Goal: Task Accomplishment & Management: Complete application form

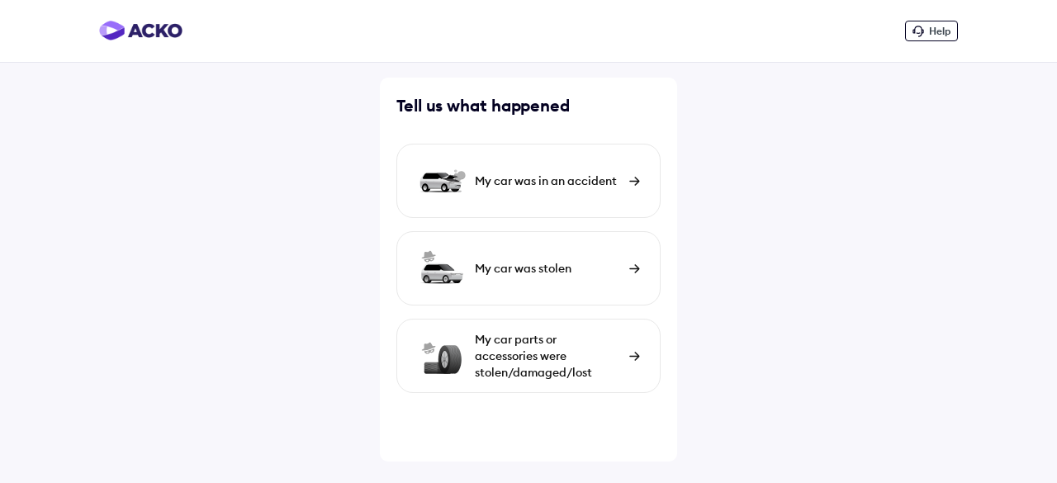
click at [618, 182] on div "My car was in an accident" at bounding box center [548, 181] width 146 height 17
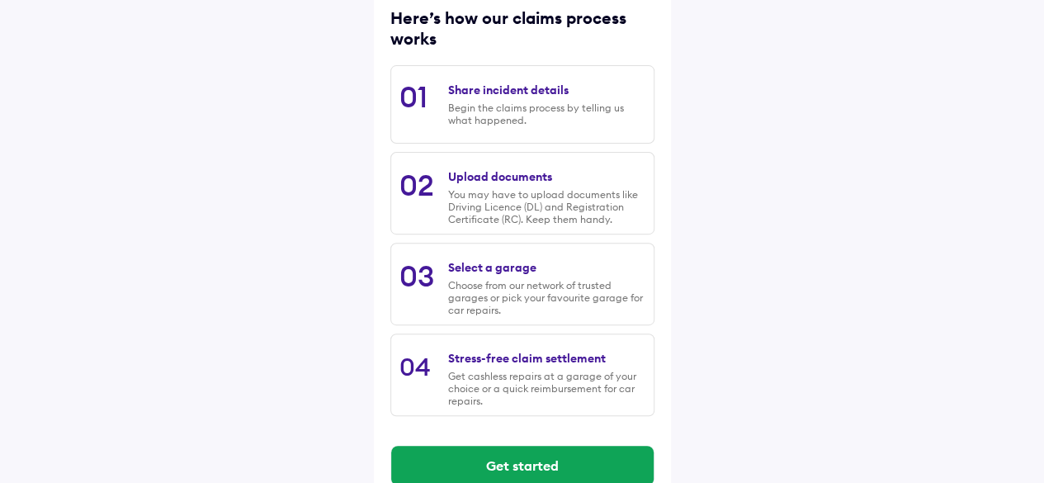
scroll to position [258, 0]
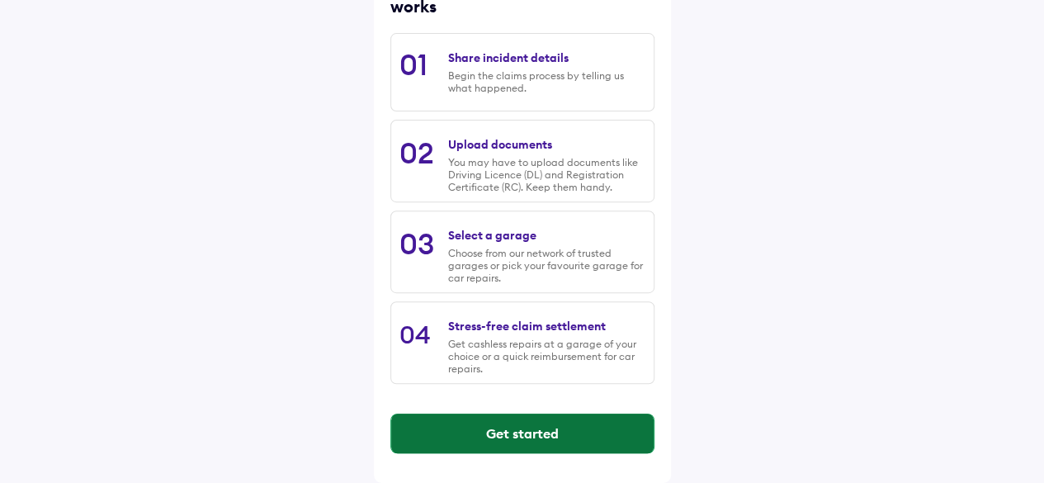
click at [489, 428] on button "Get started" at bounding box center [522, 434] width 263 height 40
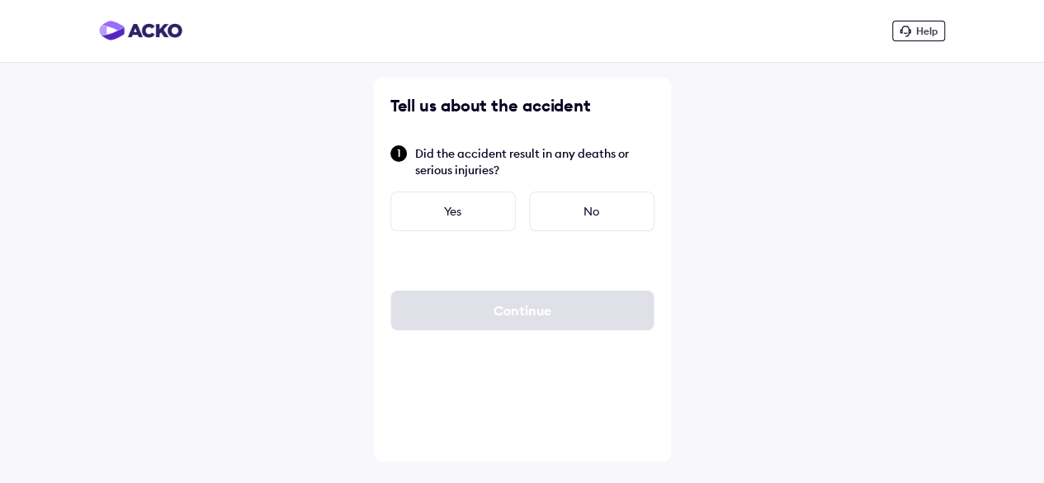
scroll to position [0, 0]
click at [588, 206] on div "No" at bounding box center [597, 212] width 125 height 40
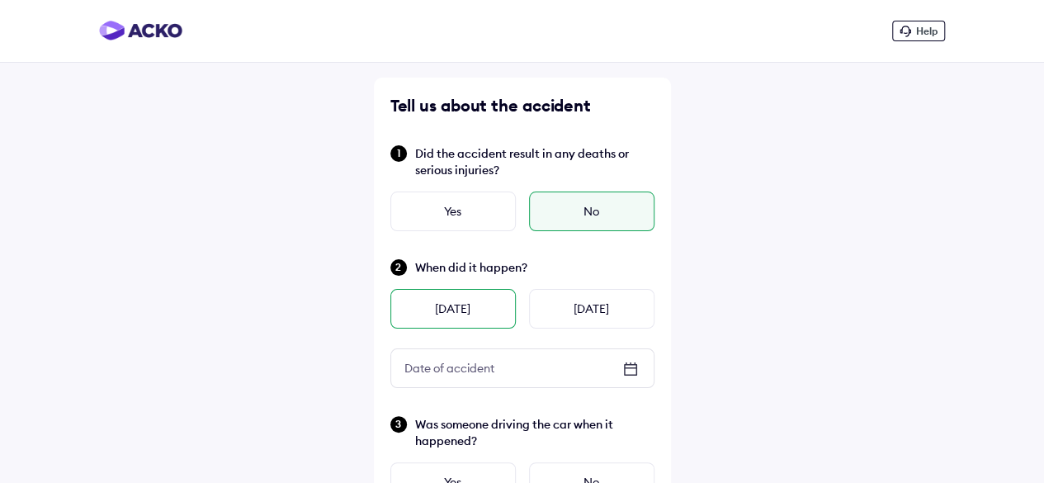
click at [461, 310] on div "Yesterday" at bounding box center [452, 309] width 125 height 40
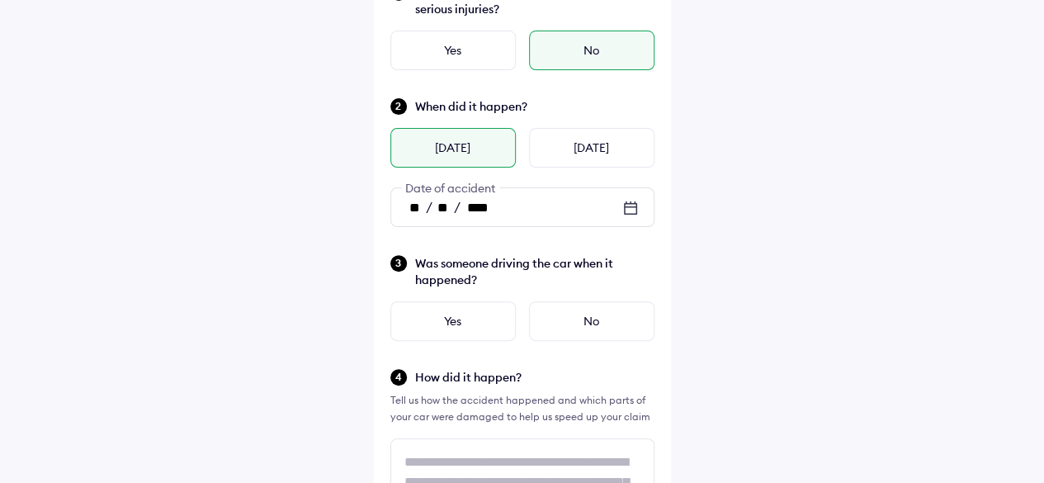
scroll to position [239, 0]
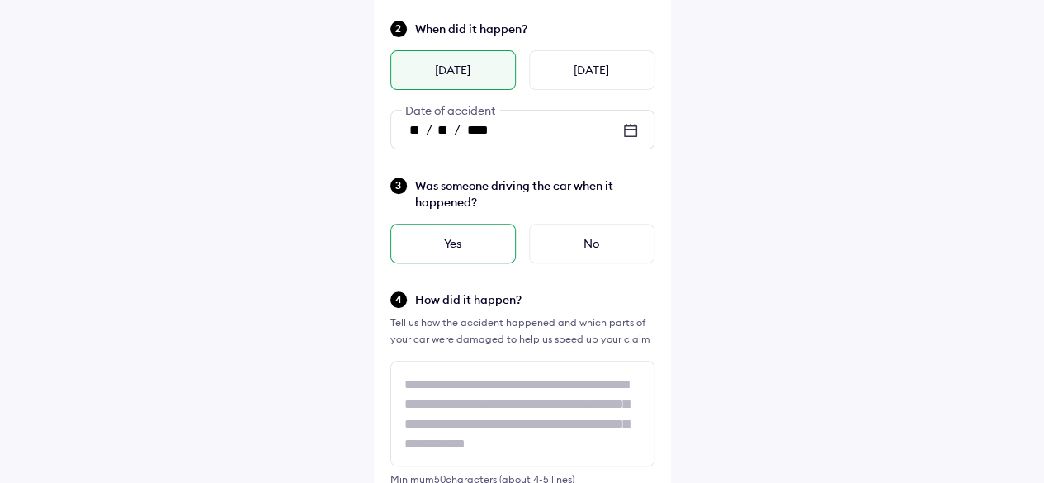
click at [434, 248] on div "Yes" at bounding box center [452, 244] width 125 height 40
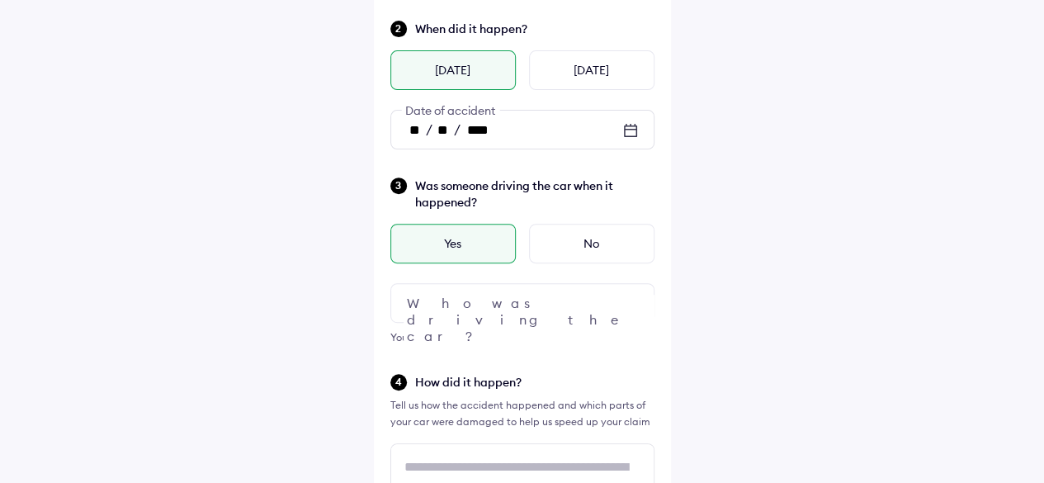
click at [510, 311] on div at bounding box center [522, 303] width 264 height 40
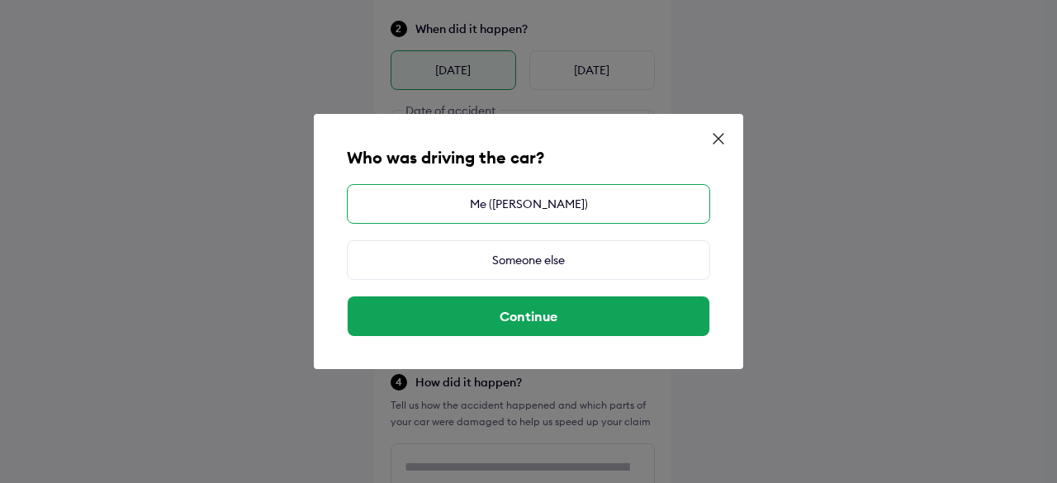
click at [527, 200] on div "Me (Shubash Chand Sharma)" at bounding box center [528, 204] width 363 height 40
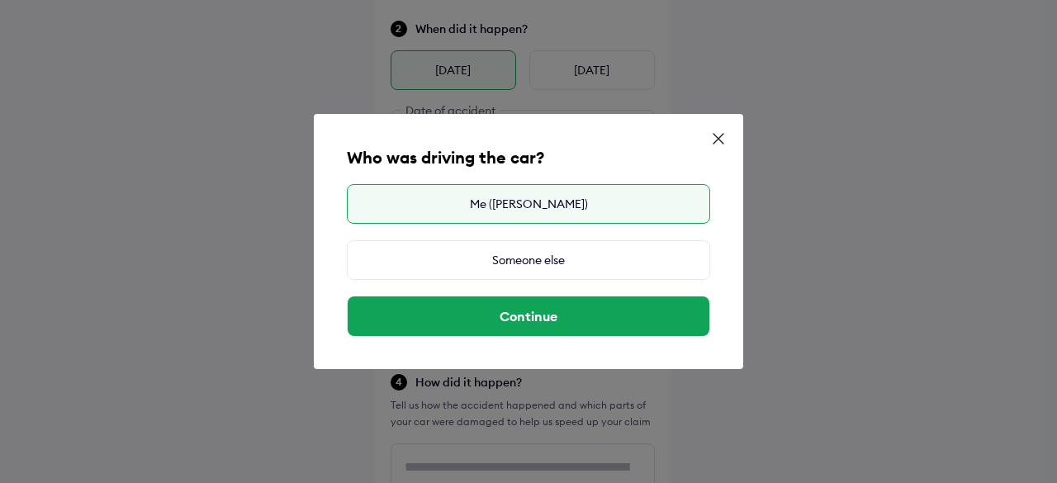
click at [527, 200] on div "Me (Shubash Chand Sharma)" at bounding box center [528, 204] width 363 height 40
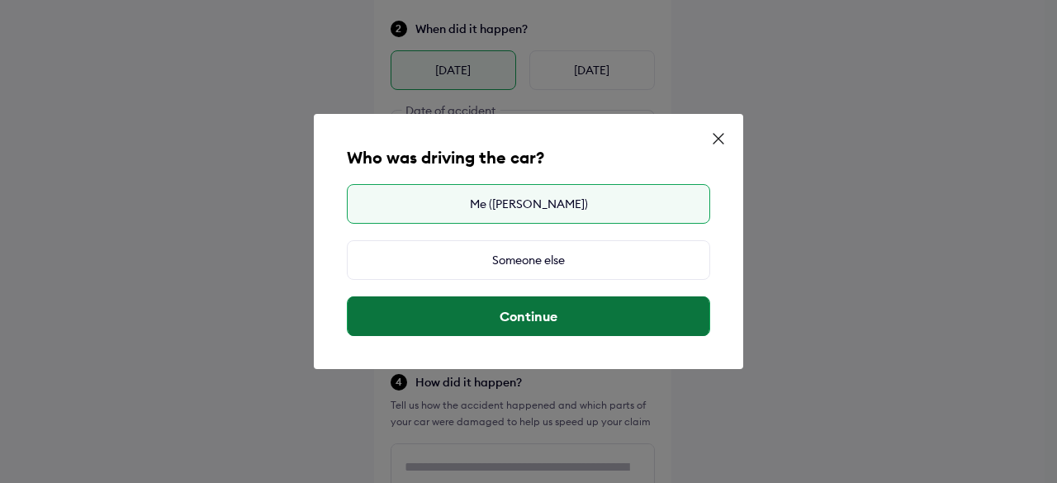
click at [522, 323] on button "Continue" at bounding box center [529, 316] width 362 height 40
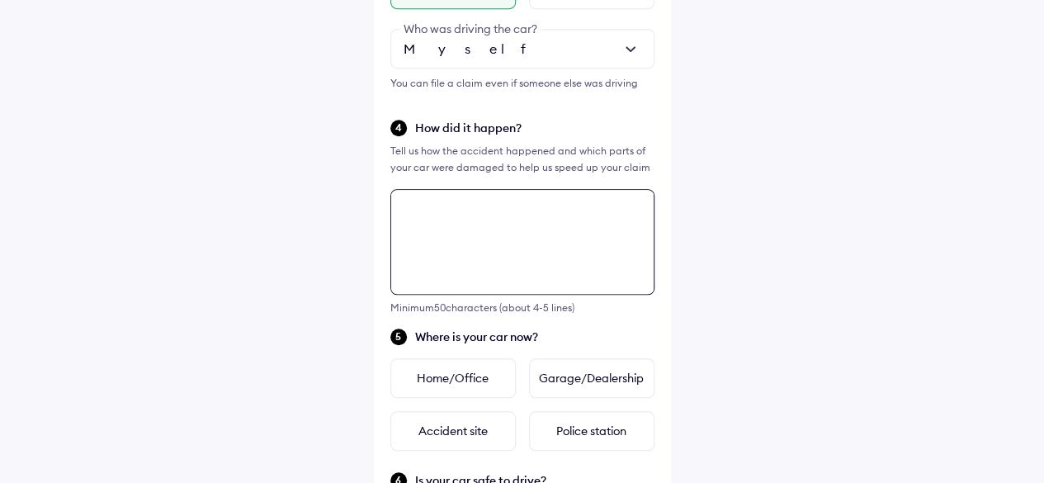
click at [499, 278] on div "Tell us about the accident Did the accident result in any deaths or serious inj…" at bounding box center [522, 254] width 297 height 1338
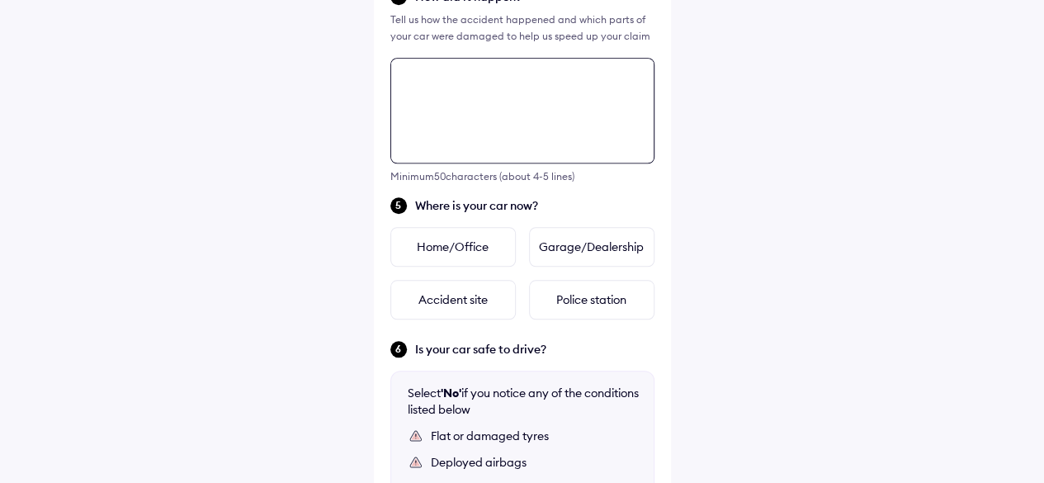
scroll to position [682, 0]
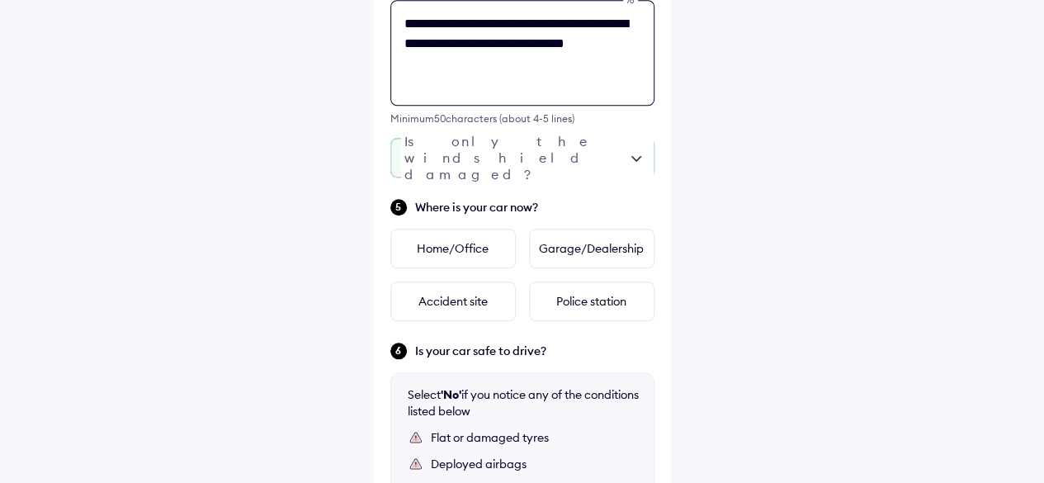
type textarea "**********"
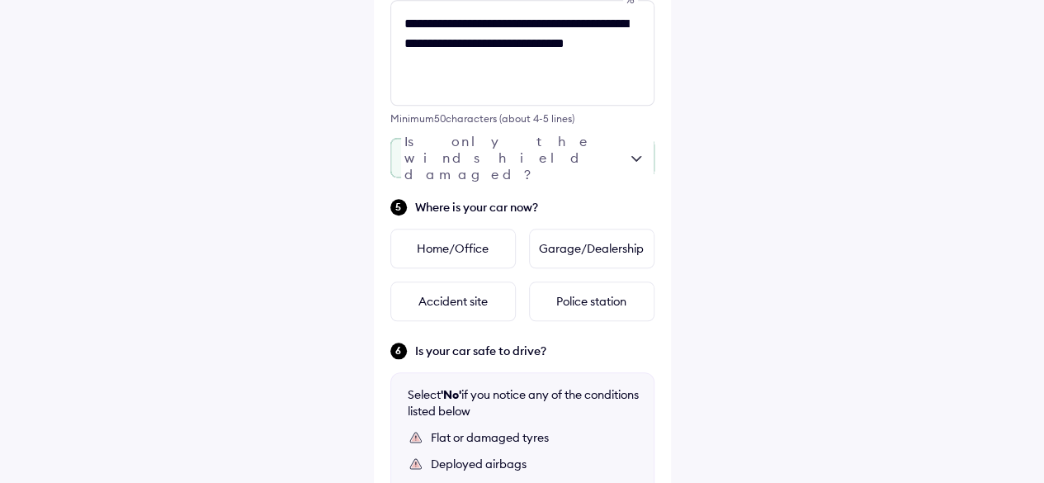
click at [613, 161] on div at bounding box center [522, 158] width 264 height 40
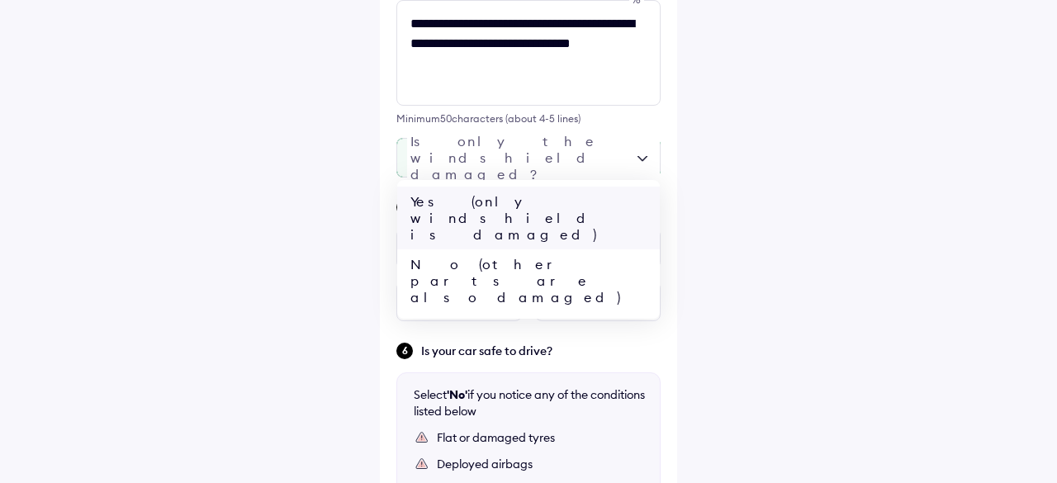
click at [492, 197] on div "Yes (only windshield is damaged)" at bounding box center [528, 218] width 263 height 63
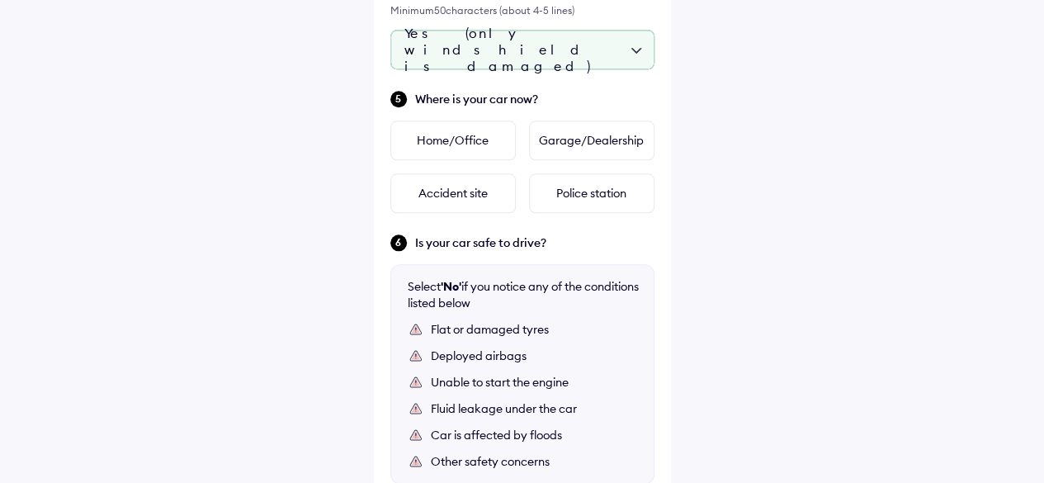
scroll to position [788, 0]
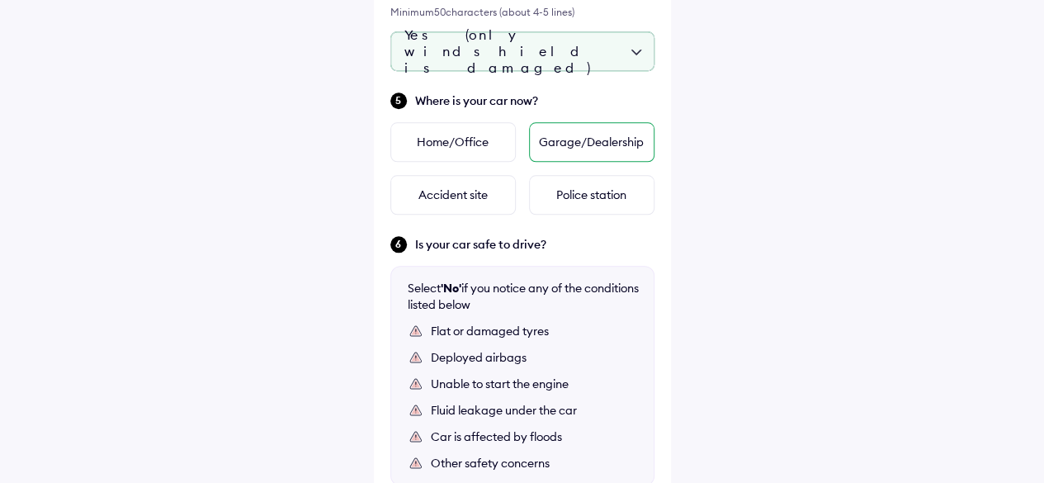
click at [562, 148] on div "Garage/Dealership" at bounding box center [591, 142] width 125 height 40
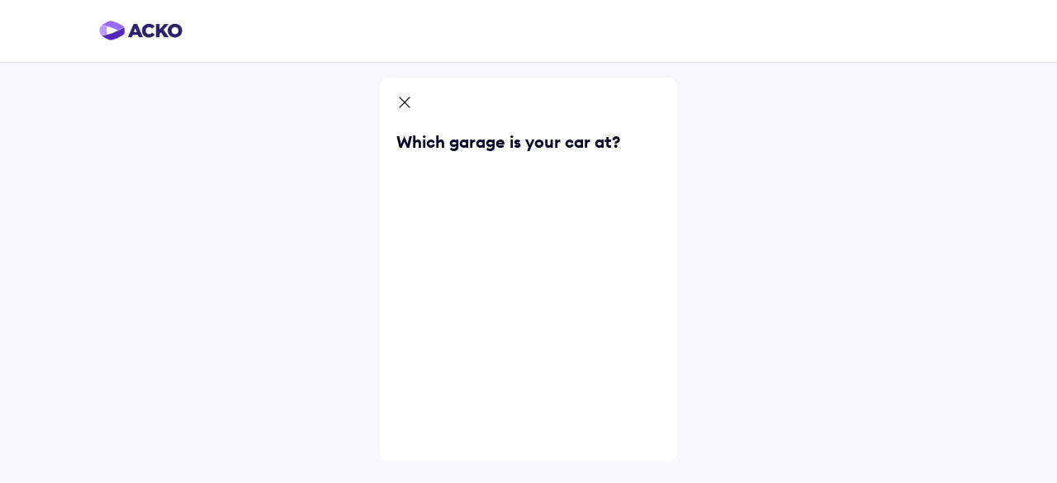
click at [428, 100] on div at bounding box center [412, 104] width 33 height 20
click at [415, 182] on div "Which garage is your car at?" at bounding box center [528, 270] width 297 height 384
click at [628, 146] on div "Which garage is your car at?" at bounding box center [528, 141] width 264 height 23
click at [466, 110] on div at bounding box center [528, 112] width 264 height 36
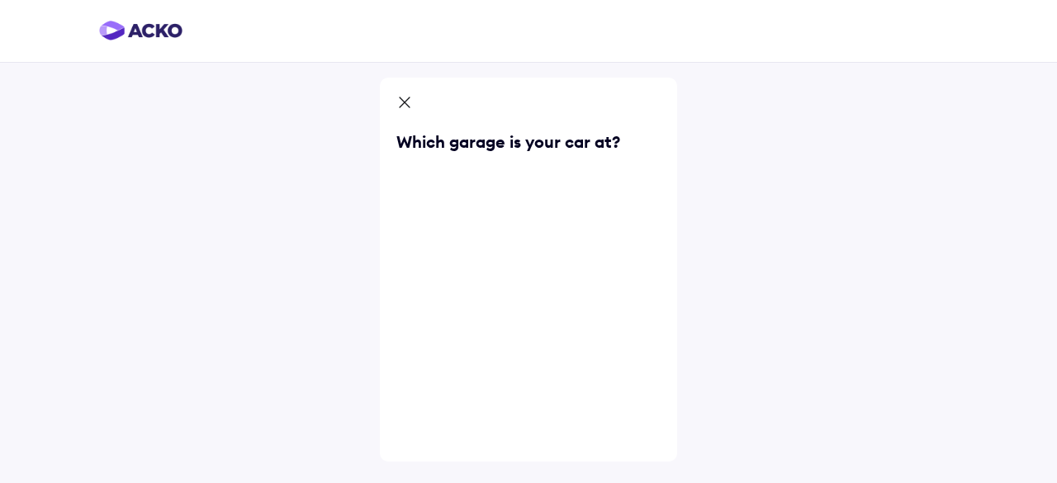
click at [401, 105] on icon at bounding box center [404, 104] width 17 height 20
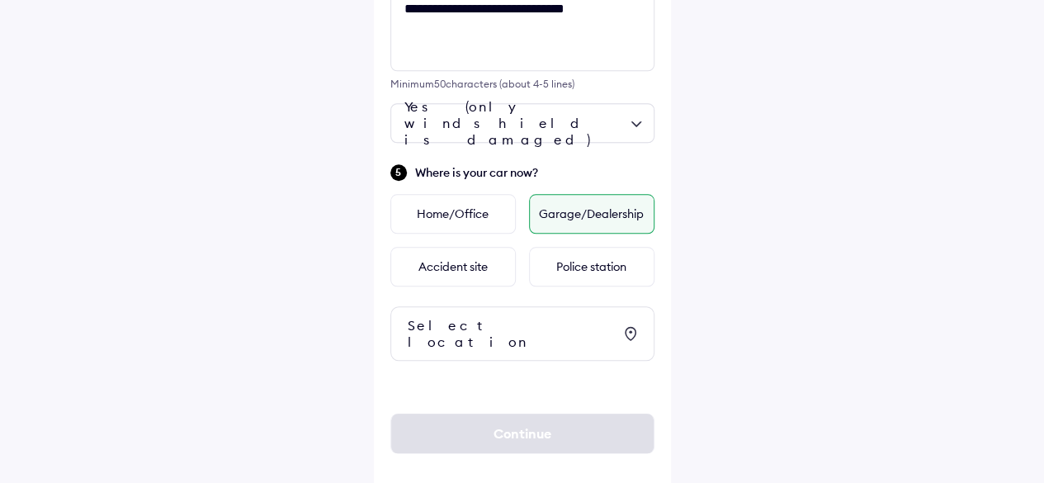
scroll to position [722, 0]
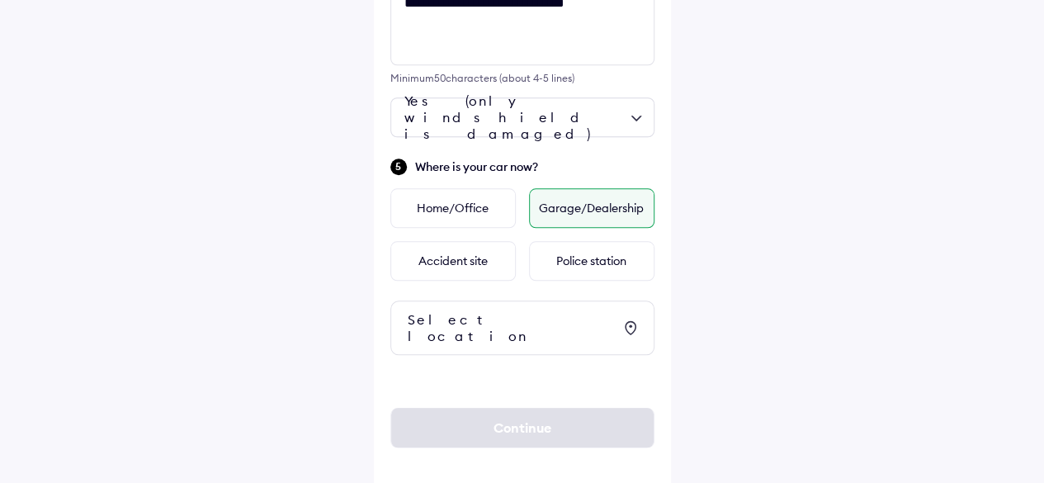
click at [580, 211] on div "Garage/Dealership" at bounding box center [591, 208] width 125 height 40
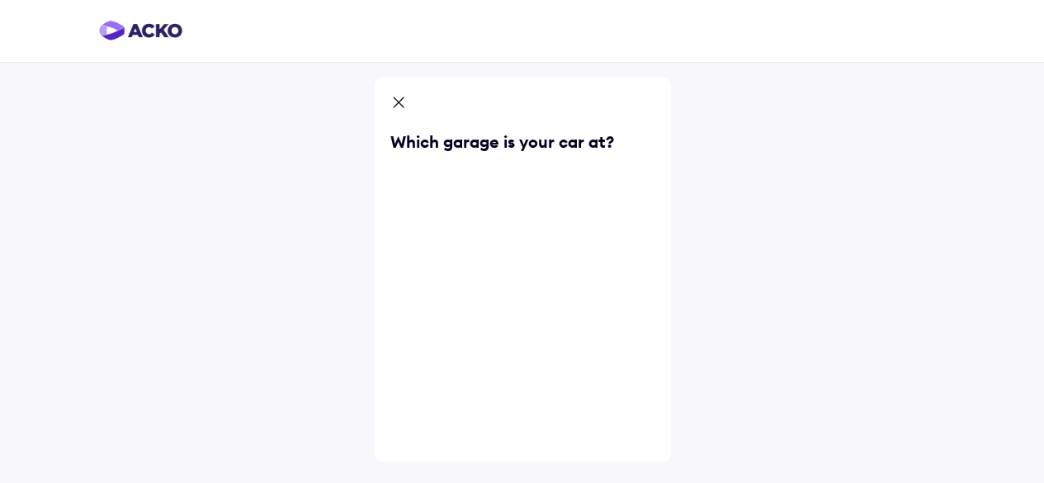
scroll to position [0, 0]
click at [459, 137] on div "Which garage is your car at?" at bounding box center [528, 141] width 264 height 23
click at [407, 106] on icon at bounding box center [404, 104] width 17 height 20
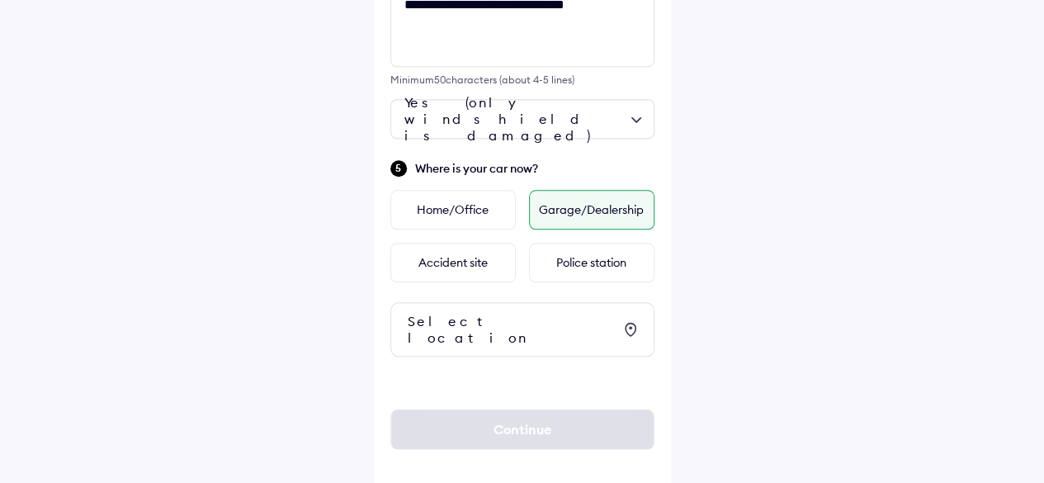
scroll to position [722, 0]
click at [495, 328] on div "Select location" at bounding box center [510, 327] width 205 height 33
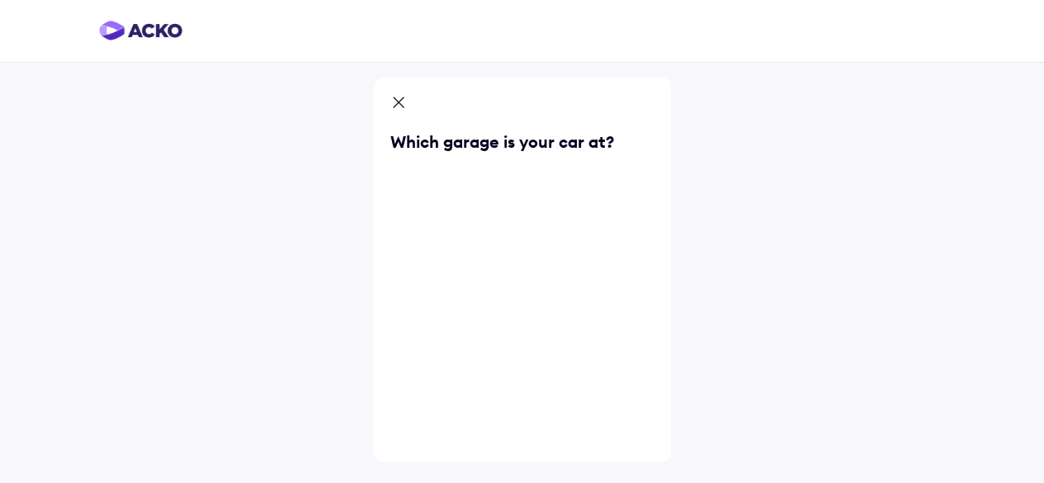
scroll to position [0, 0]
click at [410, 101] on icon at bounding box center [404, 104] width 17 height 20
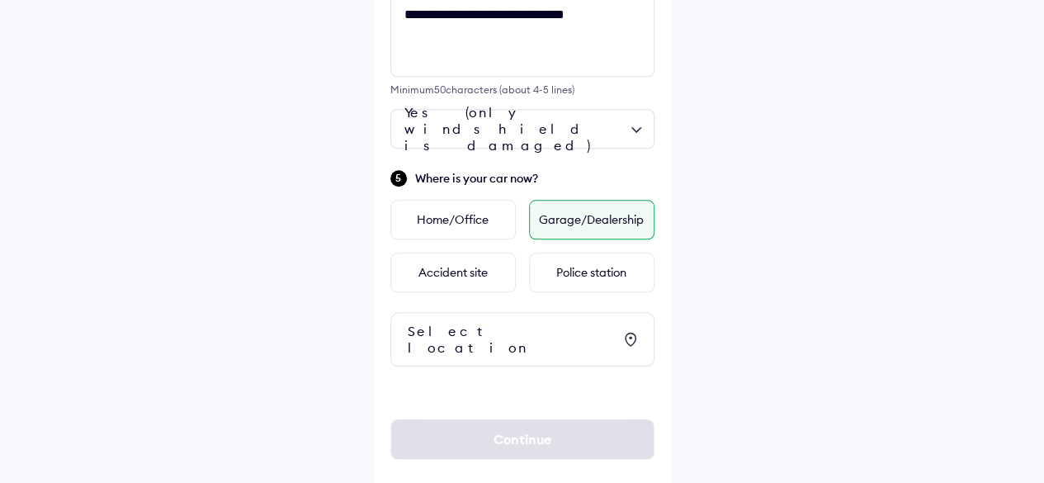
scroll to position [722, 0]
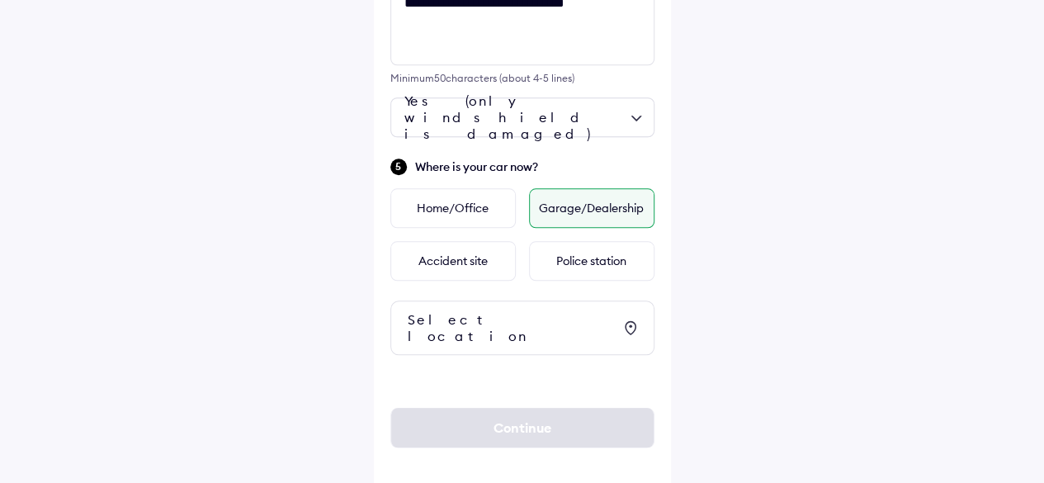
click at [588, 204] on div "Garage/Dealership" at bounding box center [591, 208] width 125 height 40
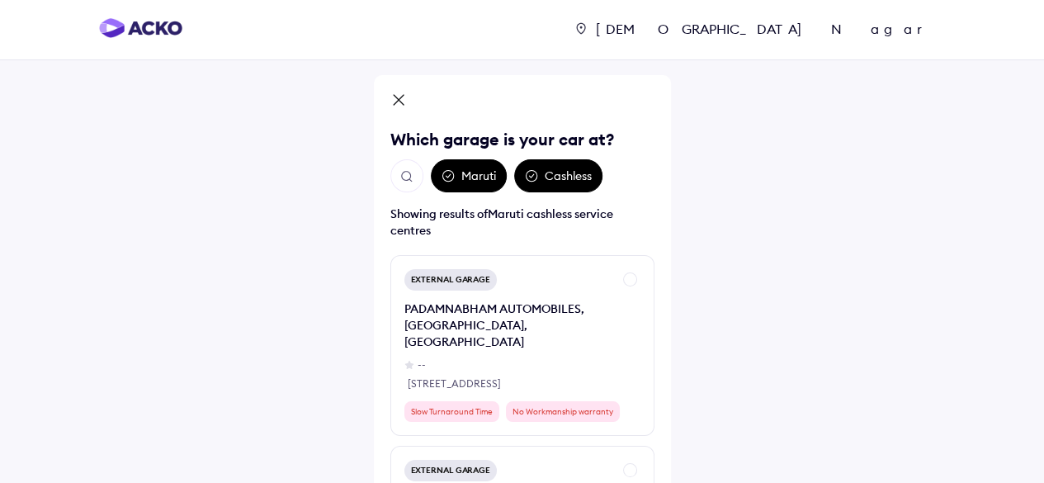
scroll to position [0, 0]
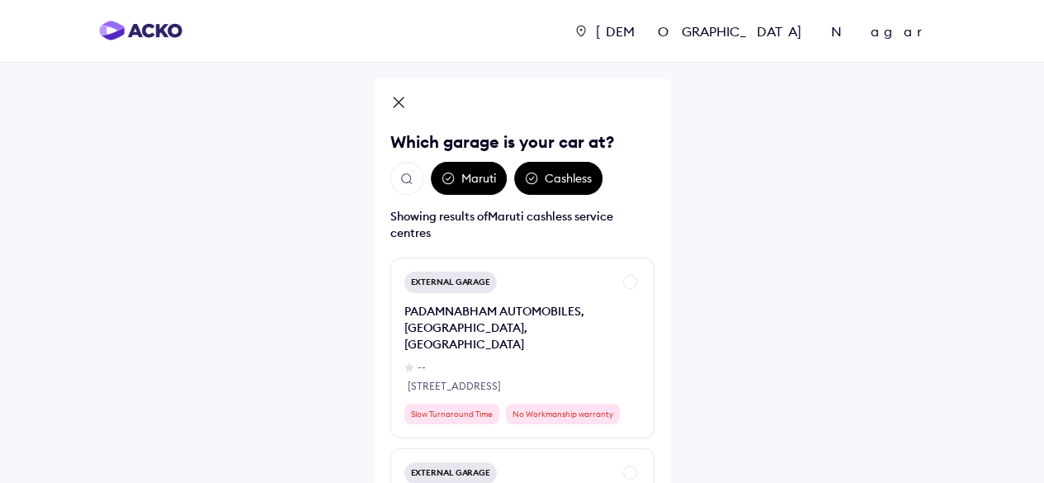
click at [406, 182] on img "Open search" at bounding box center [407, 179] width 15 height 15
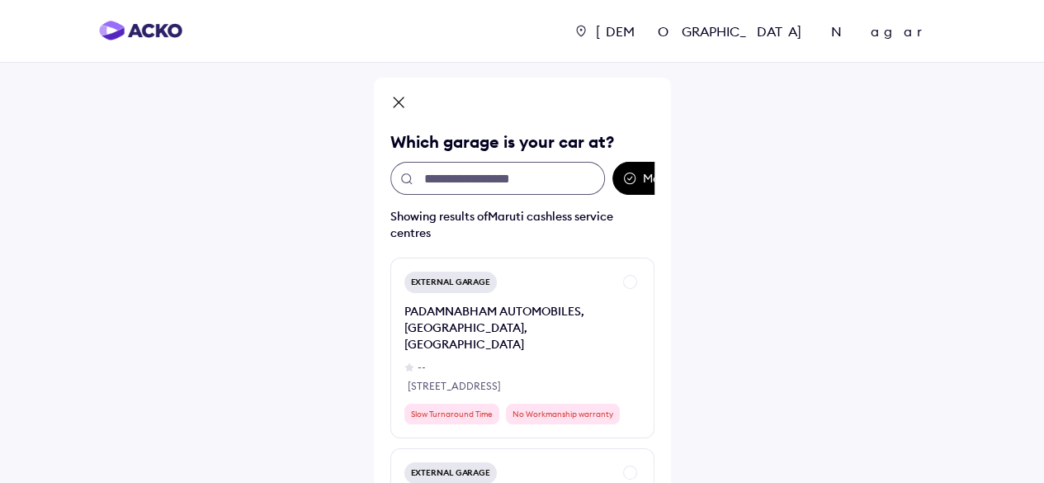
click at [441, 177] on input "text" at bounding box center [497, 178] width 215 height 33
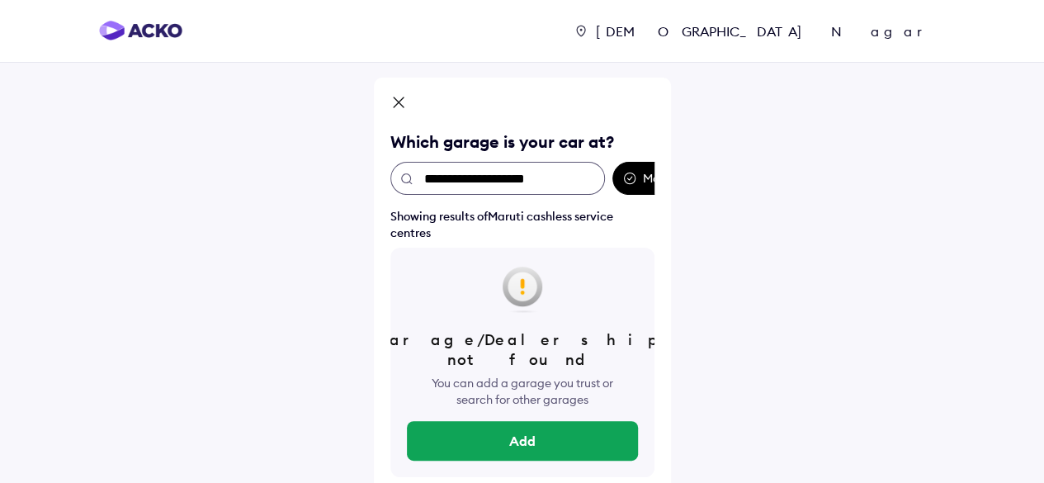
click at [505, 177] on input "**********" at bounding box center [497, 178] width 215 height 33
click at [438, 177] on input "**********" at bounding box center [497, 178] width 215 height 33
drag, startPoint x: 438, startPoint y: 177, endPoint x: 417, endPoint y: 177, distance: 21.5
click at [417, 177] on input "**********" at bounding box center [497, 178] width 215 height 33
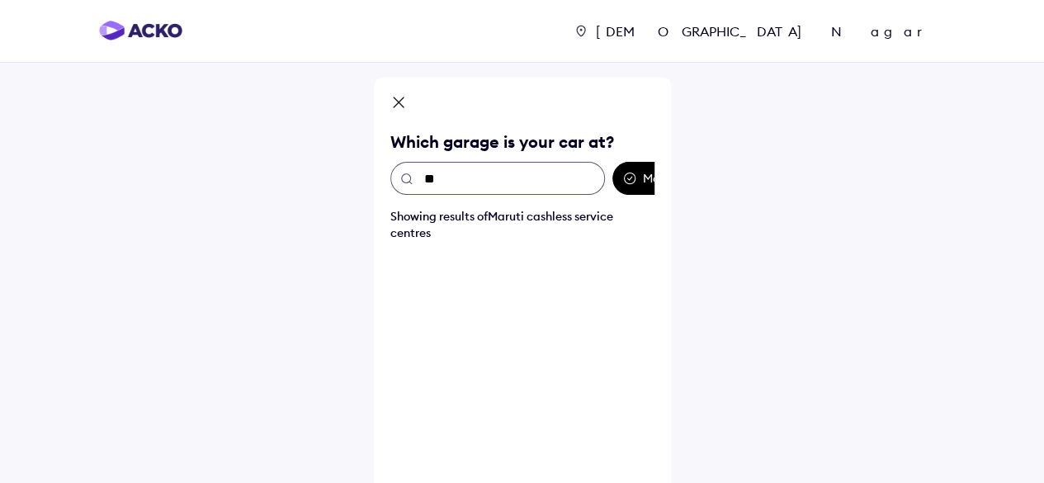
type input "*"
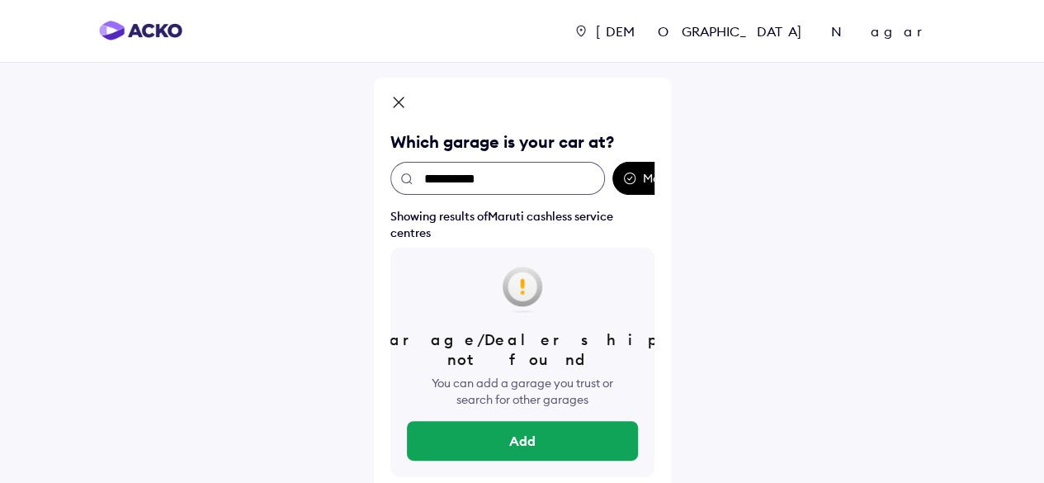
click at [472, 179] on input "**********" at bounding box center [497, 178] width 215 height 33
click at [515, 181] on input "**********" at bounding box center [497, 178] width 215 height 33
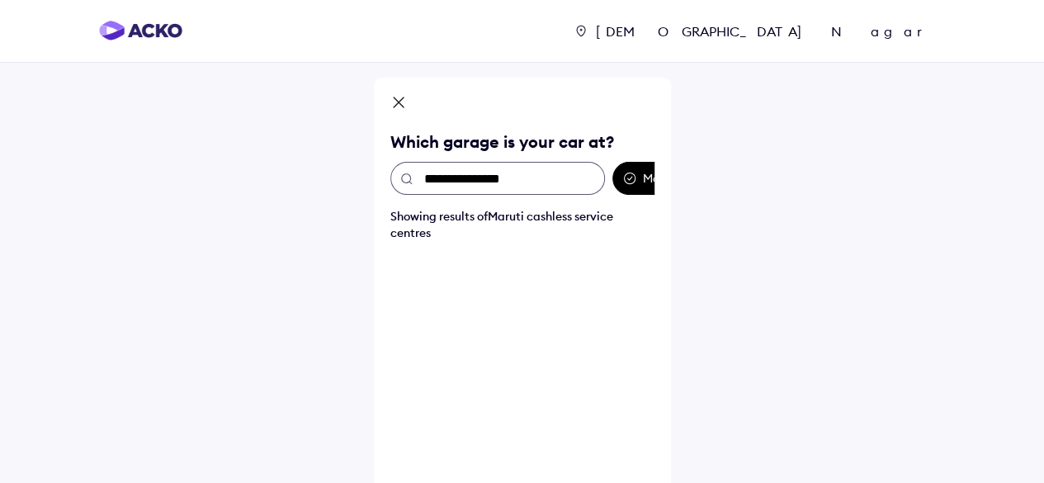
type input "**********"
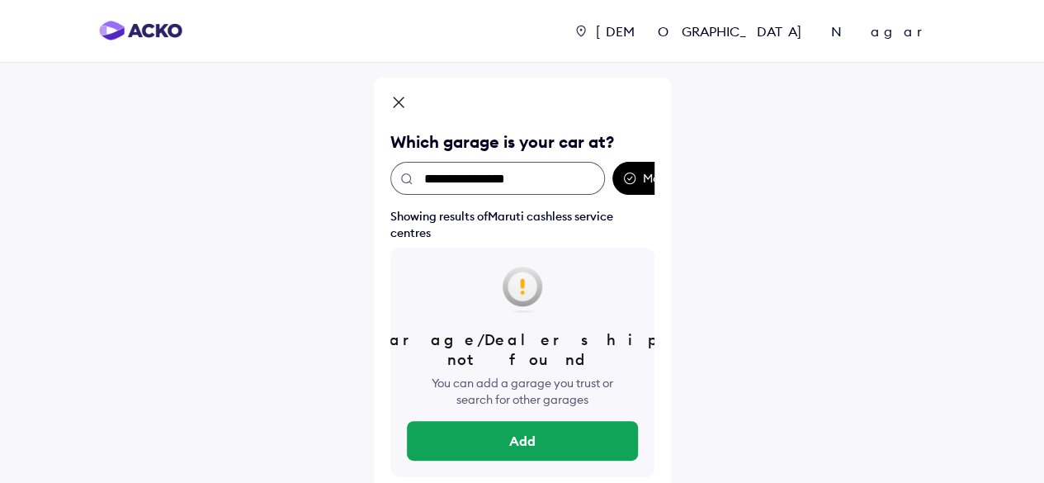
drag, startPoint x: 554, startPoint y: 177, endPoint x: 418, endPoint y: 173, distance: 136.3
click at [418, 173] on input "**********" at bounding box center [497, 178] width 215 height 33
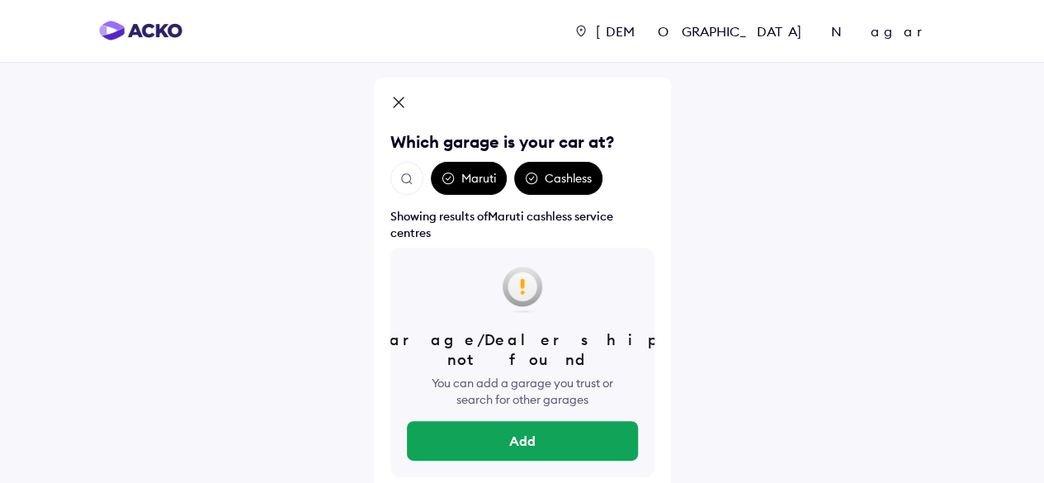
click at [627, 178] on div "Maruti Cashless" at bounding box center [522, 178] width 264 height 33
click at [451, 175] on icon at bounding box center [448, 178] width 13 height 13
click at [405, 176] on img "Open search" at bounding box center [407, 179] width 15 height 15
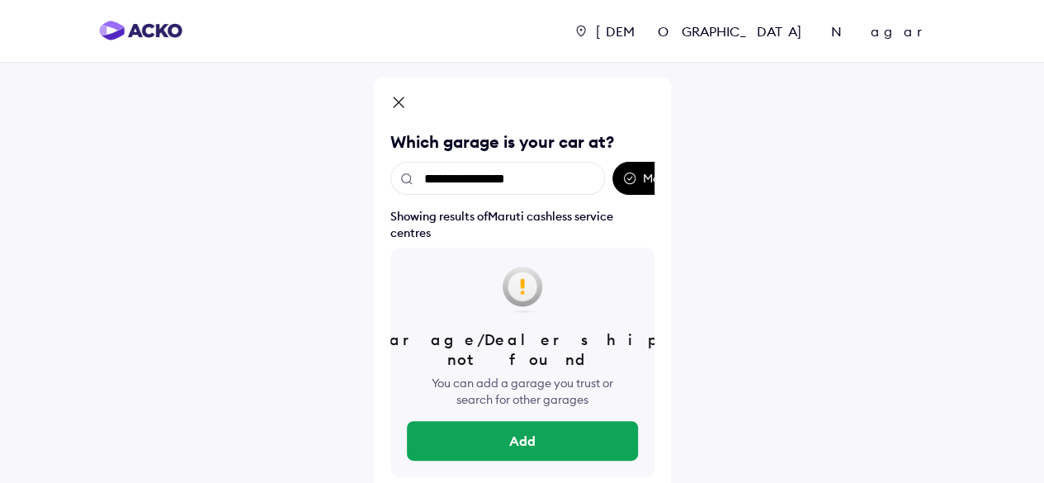
drag, startPoint x: 558, startPoint y: 183, endPoint x: 424, endPoint y: 176, distance: 133.9
click at [424, 176] on input "**********" at bounding box center [497, 178] width 215 height 33
click at [505, 178] on input "**********" at bounding box center [497, 178] width 215 height 33
type input "**********"
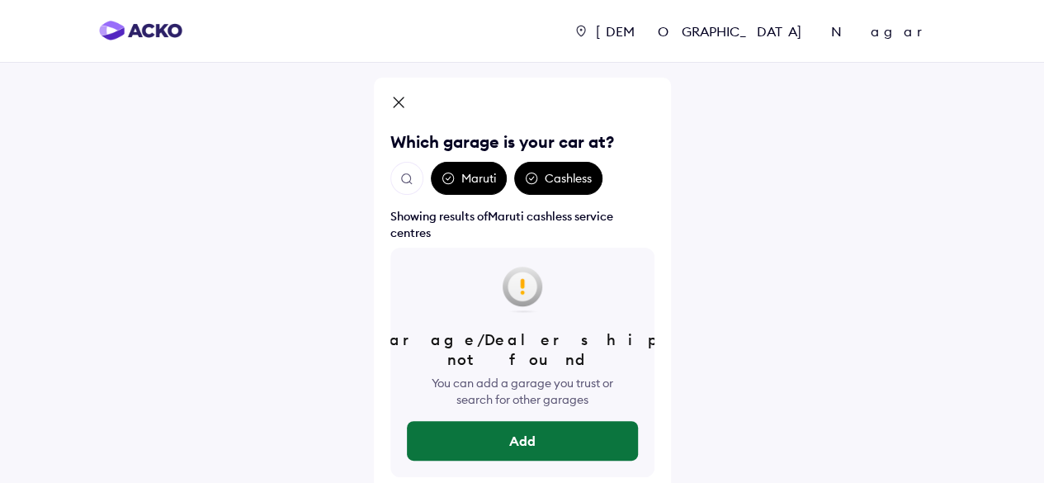
click at [518, 423] on button "Add" at bounding box center [522, 441] width 231 height 40
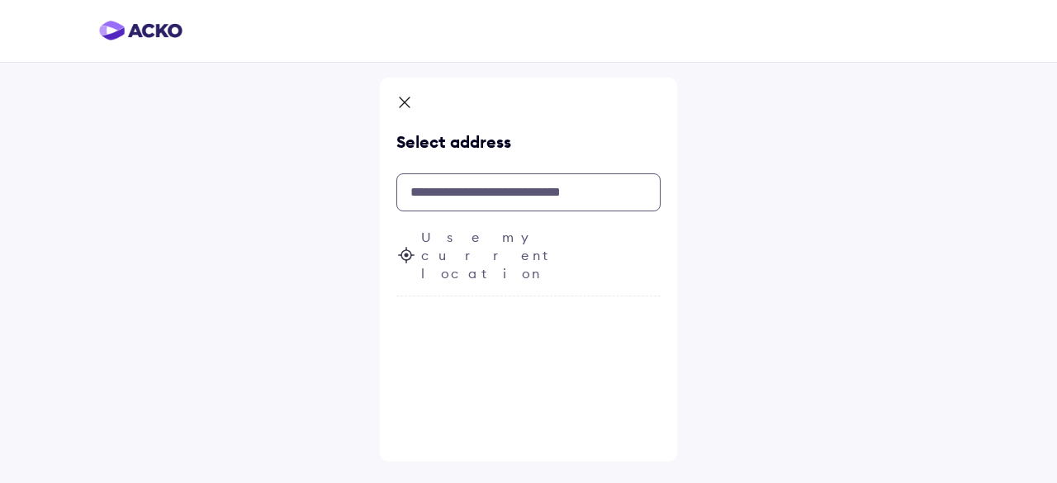
click at [471, 189] on input "text" at bounding box center [528, 192] width 264 height 38
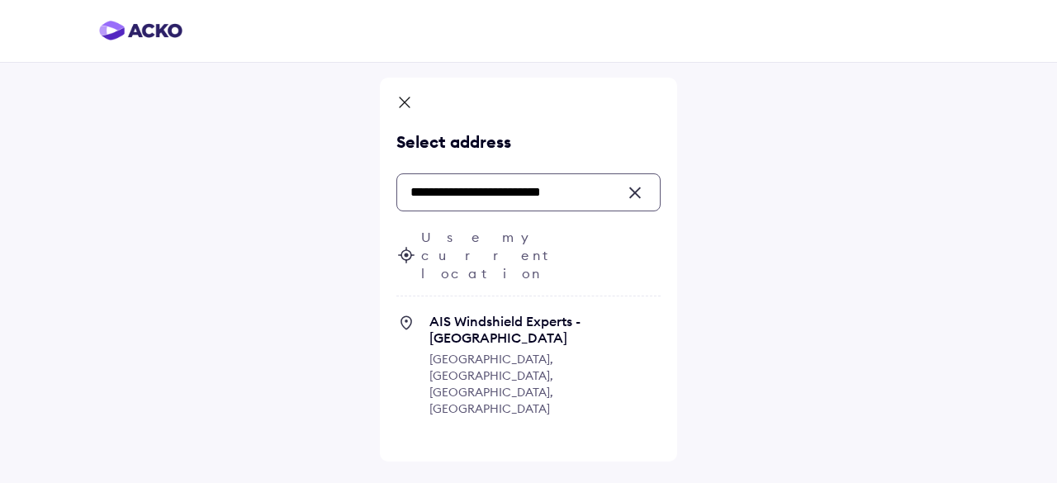
click at [490, 352] on span "Industrial Area, Hapur, Uttar Pradesh, India" at bounding box center [491, 384] width 124 height 64
type input "**********"
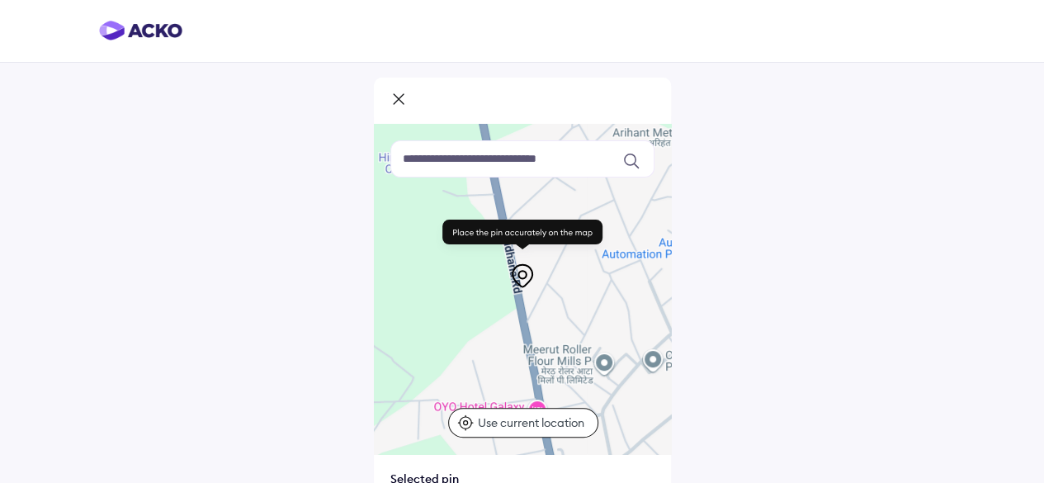
scroll to position [175, 0]
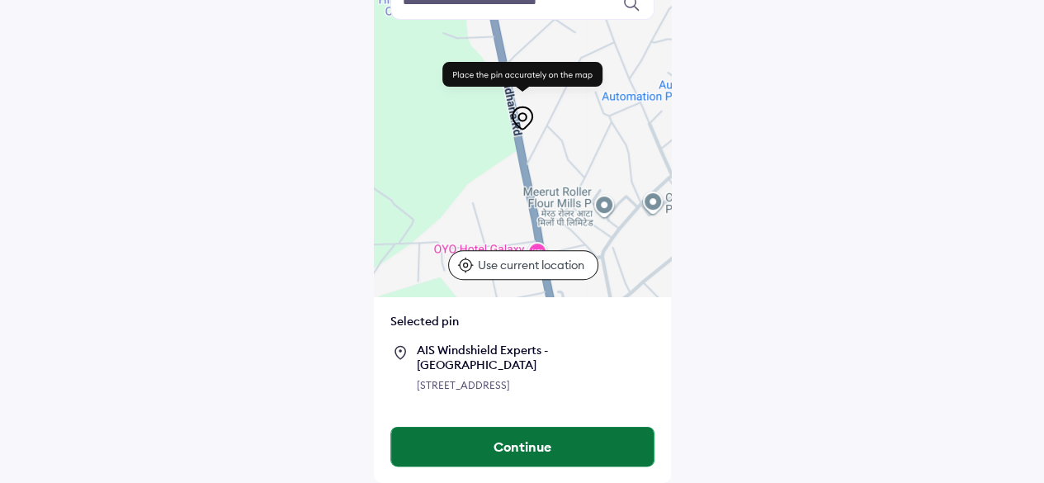
click at [496, 451] on button "Continue" at bounding box center [522, 447] width 263 height 40
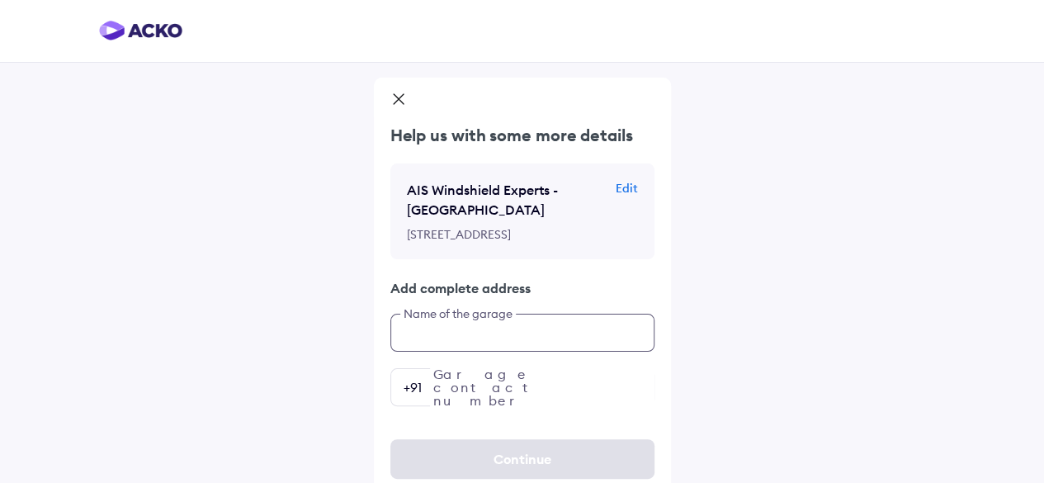
scroll to position [40, 0]
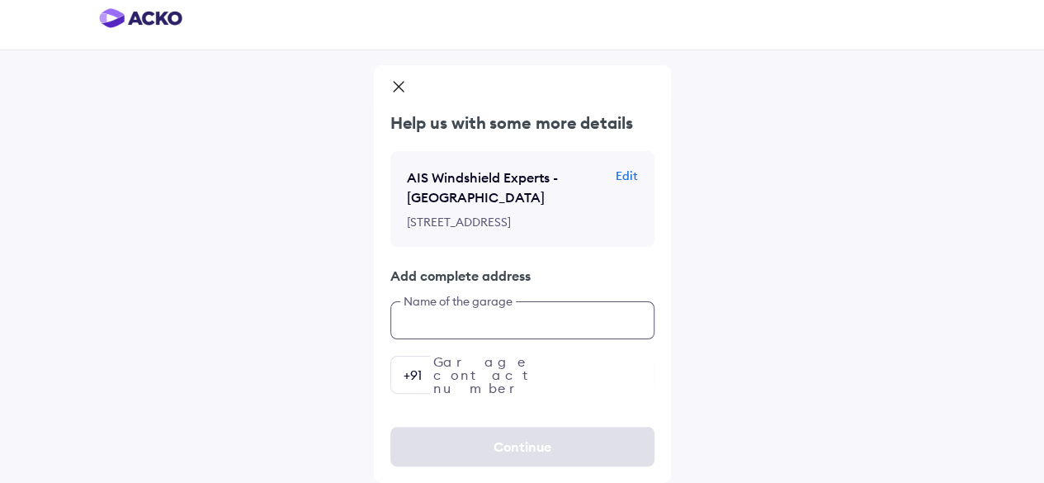
click at [499, 374] on div "Help us with some more details AIS Windshield Experts - Hapur Edit Khasra No – …" at bounding box center [522, 252] width 297 height 282
type input "**********"
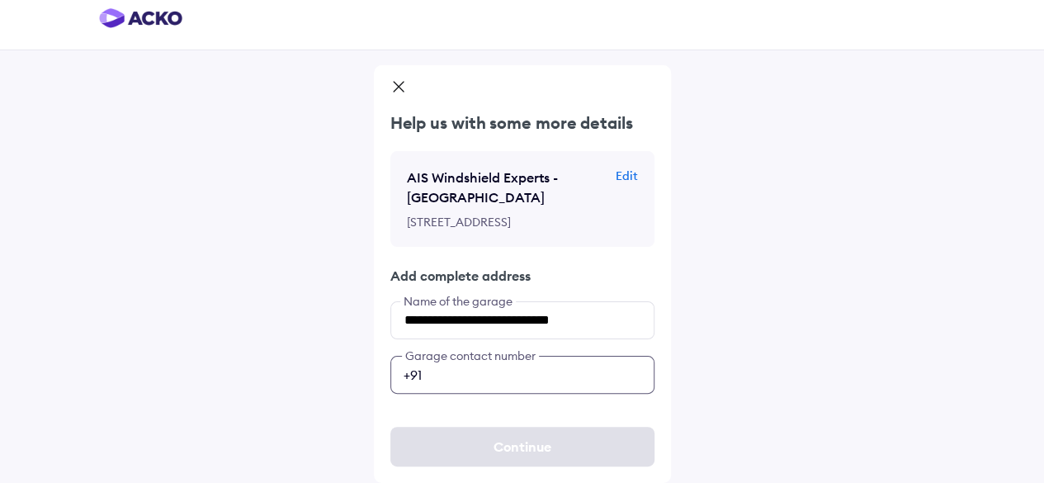
click at [499, 376] on input "number" at bounding box center [522, 375] width 264 height 38
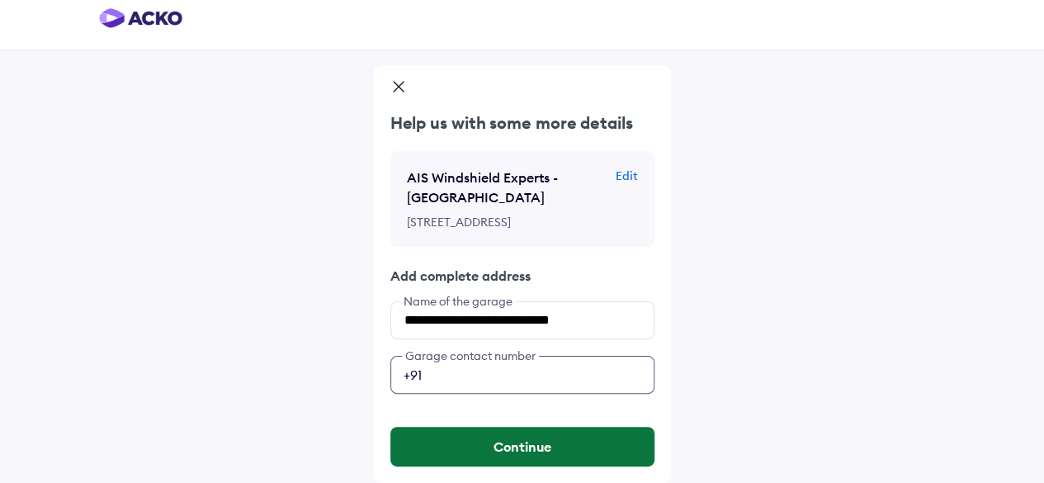
type input "**********"
click at [517, 443] on button "Continue" at bounding box center [522, 447] width 264 height 40
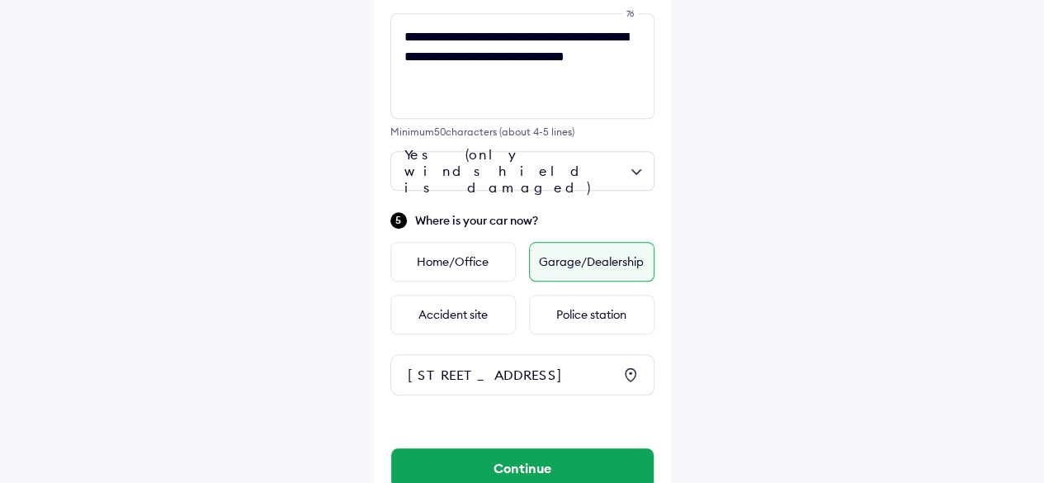
scroll to position [785, 0]
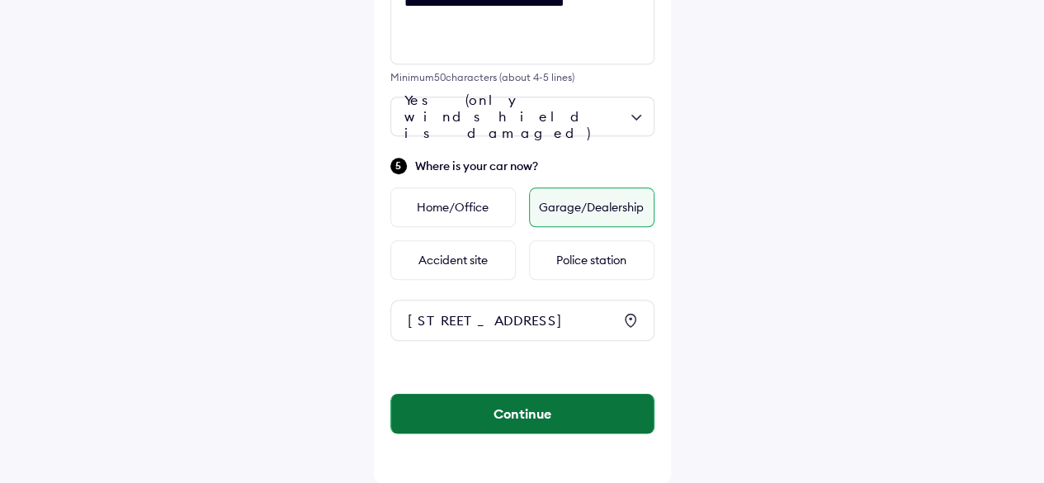
click at [527, 426] on button "Continue" at bounding box center [522, 414] width 263 height 40
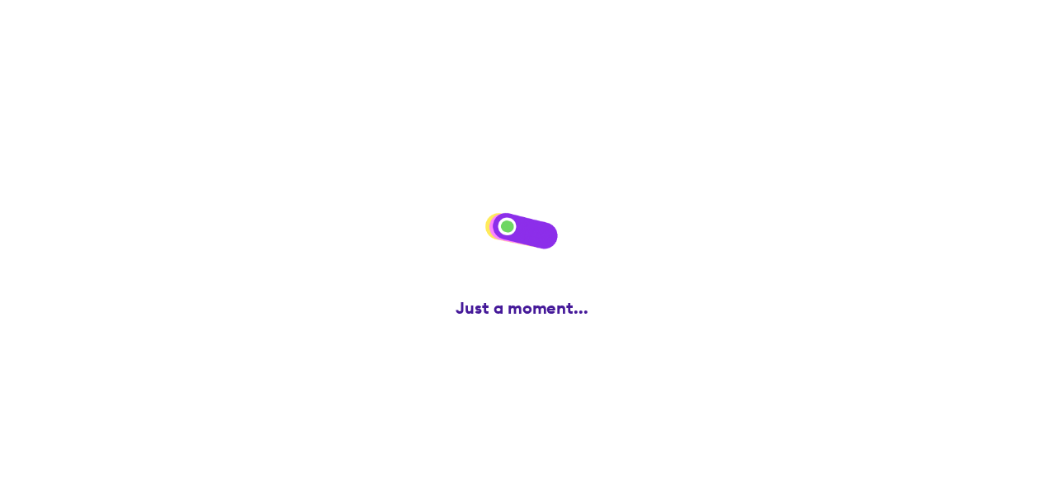
scroll to position [0, 0]
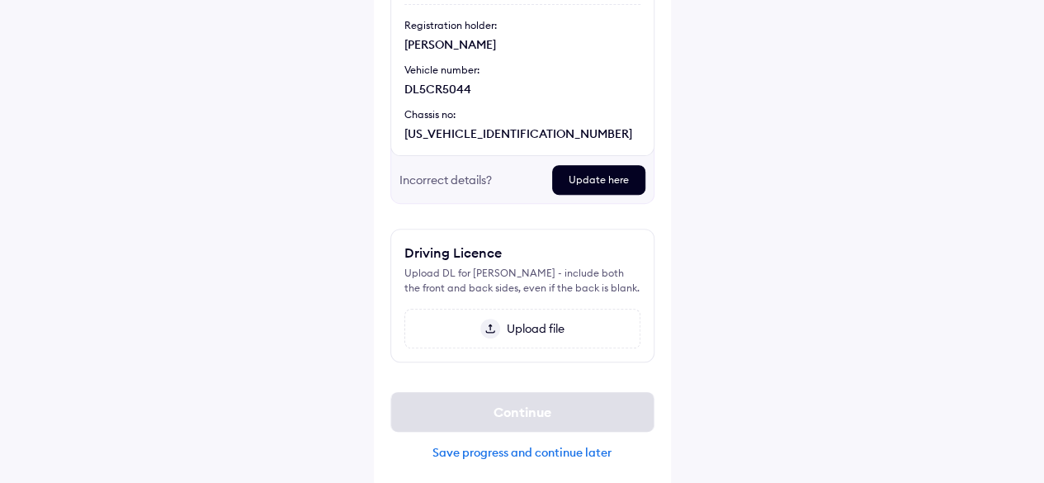
scroll to position [253, 0]
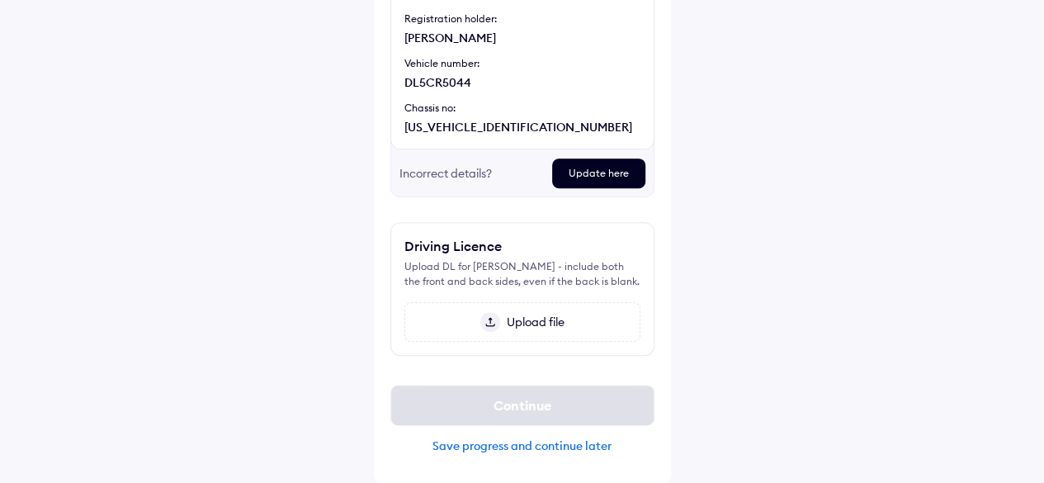
click at [492, 324] on img at bounding box center [490, 322] width 20 height 20
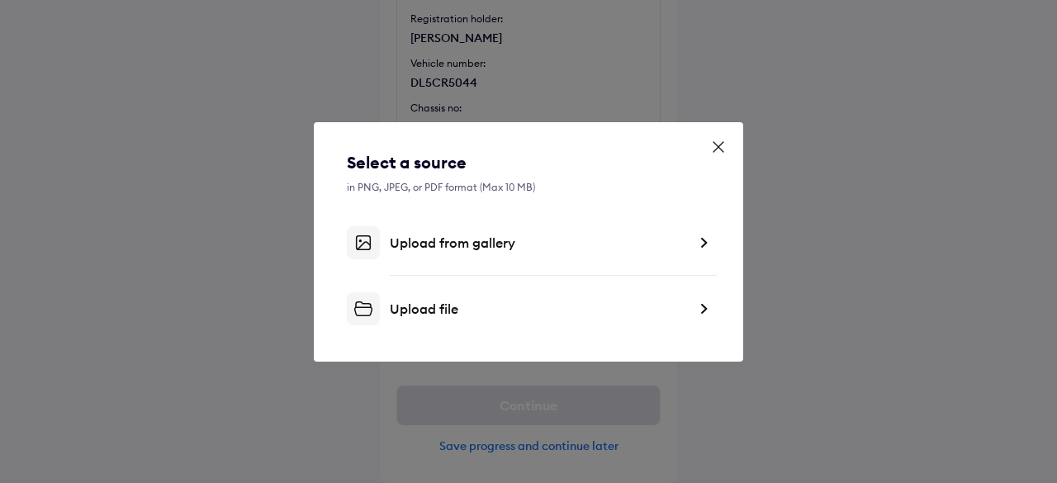
click at [700, 241] on img at bounding box center [703, 242] width 13 height 17
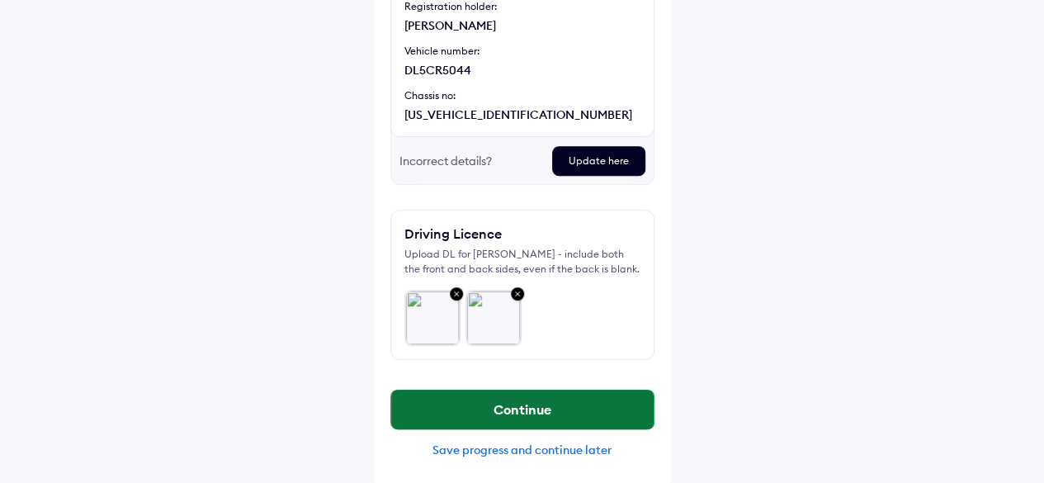
click at [532, 422] on button "Continue" at bounding box center [522, 410] width 263 height 40
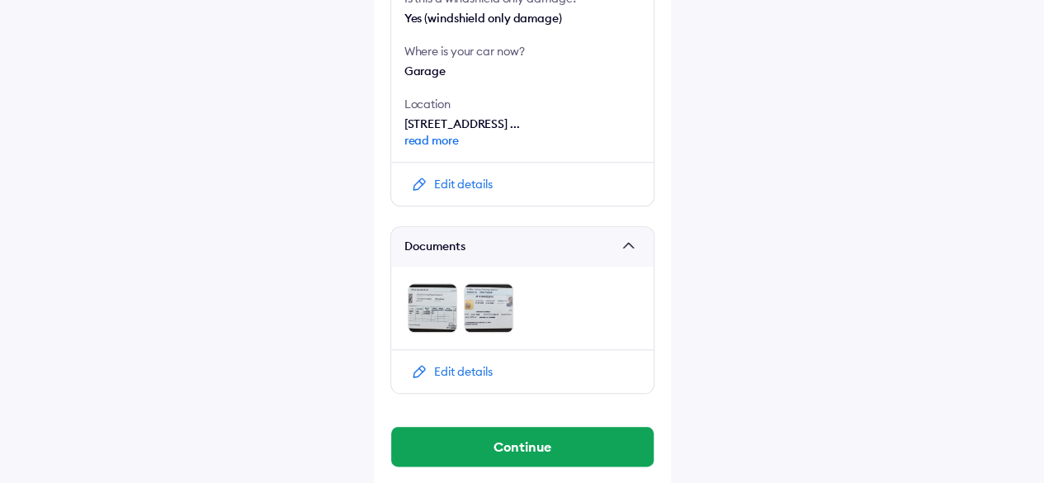
scroll to position [771, 0]
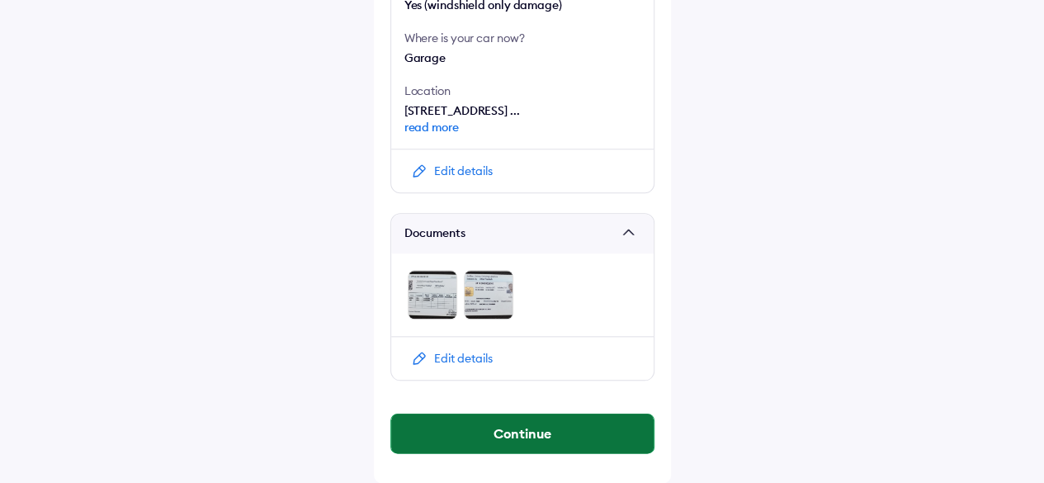
click at [519, 432] on button "Continue" at bounding box center [522, 434] width 263 height 40
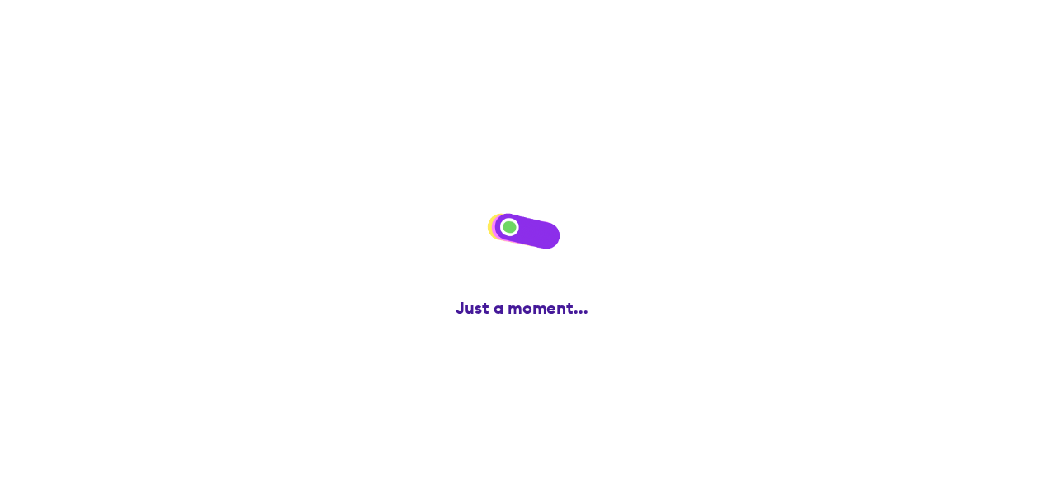
scroll to position [0, 0]
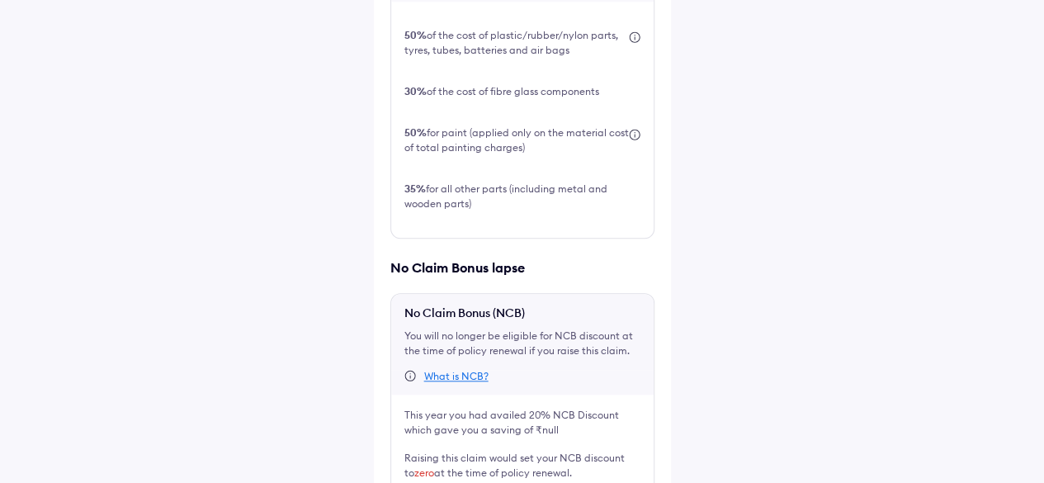
scroll to position [679, 0]
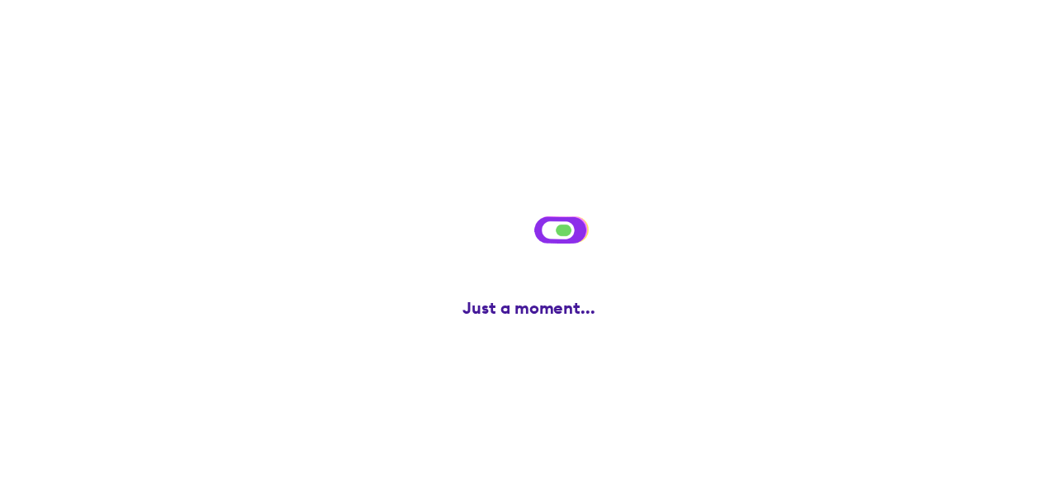
scroll to position [0, 0]
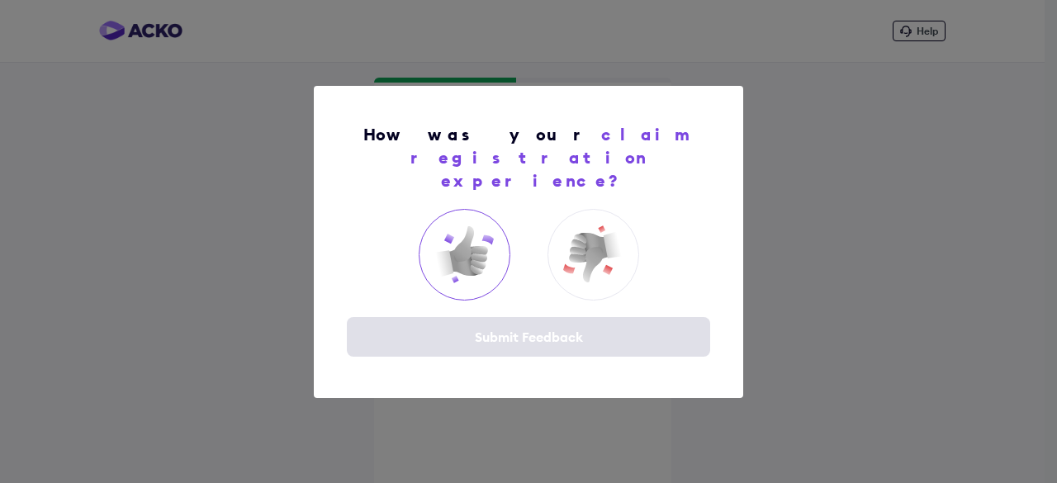
click at [441, 243] on img at bounding box center [464, 254] width 66 height 66
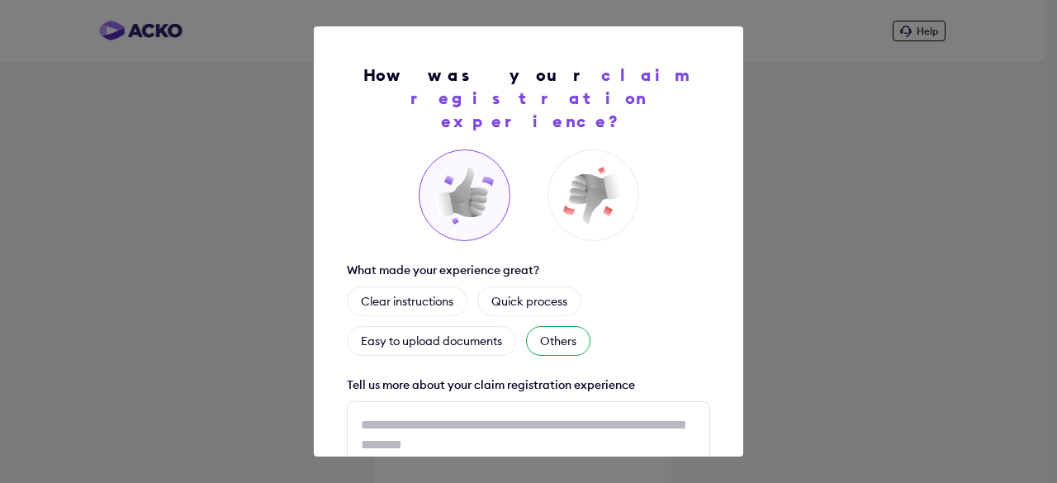
click at [571, 326] on div "Others" at bounding box center [558, 341] width 64 height 30
click at [518, 286] on div "Quick process" at bounding box center [529, 301] width 104 height 30
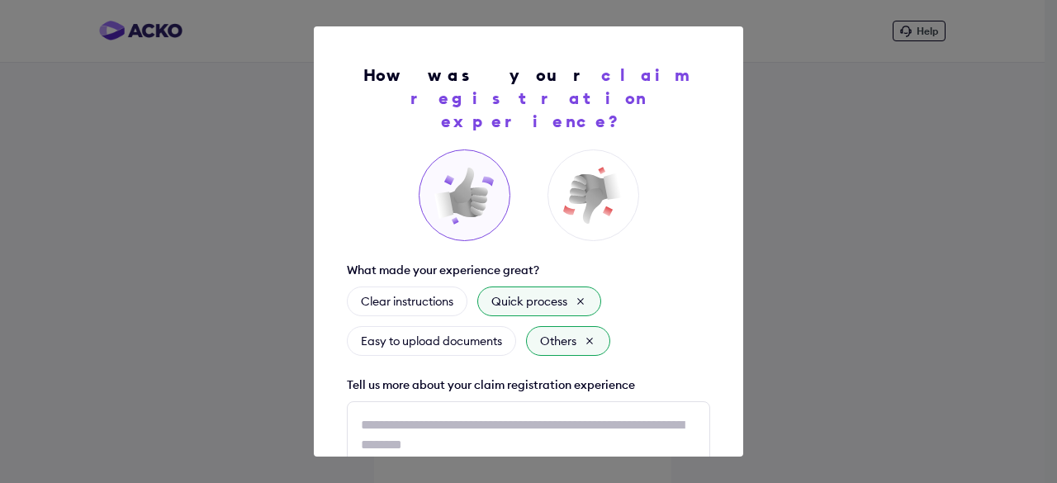
click at [594, 334] on icon at bounding box center [589, 340] width 13 height 13
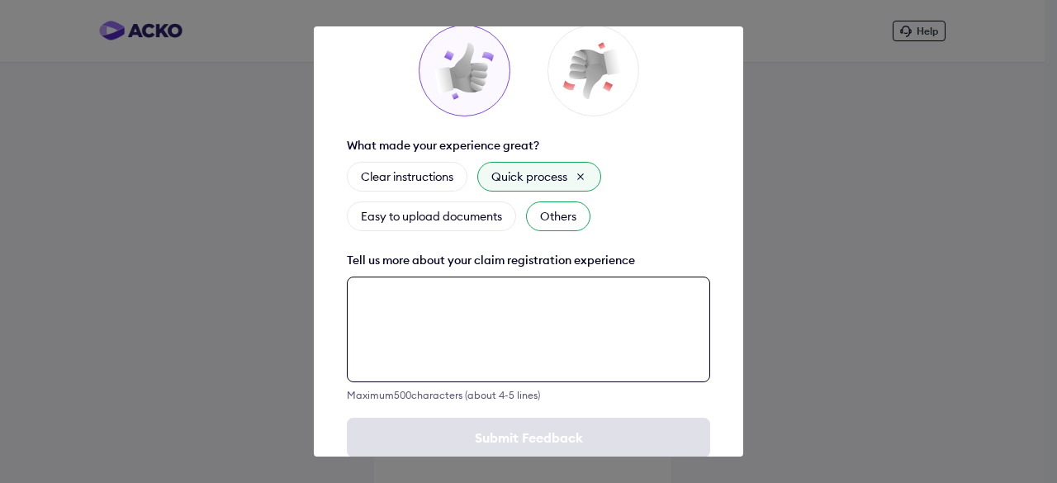
click at [428, 404] on div "How was your claim registration experience? What made your experience great? Cl…" at bounding box center [528, 241] width 429 height 430
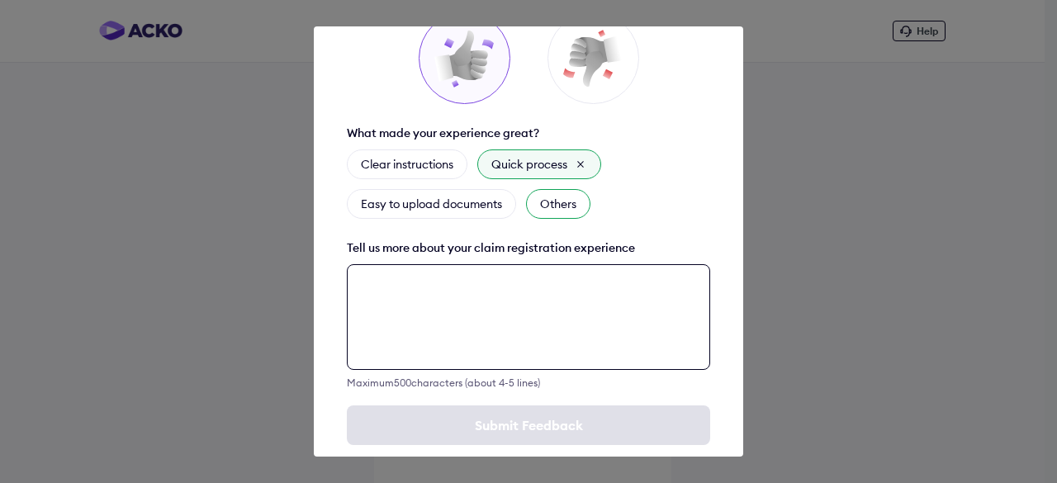
scroll to position [142, 0]
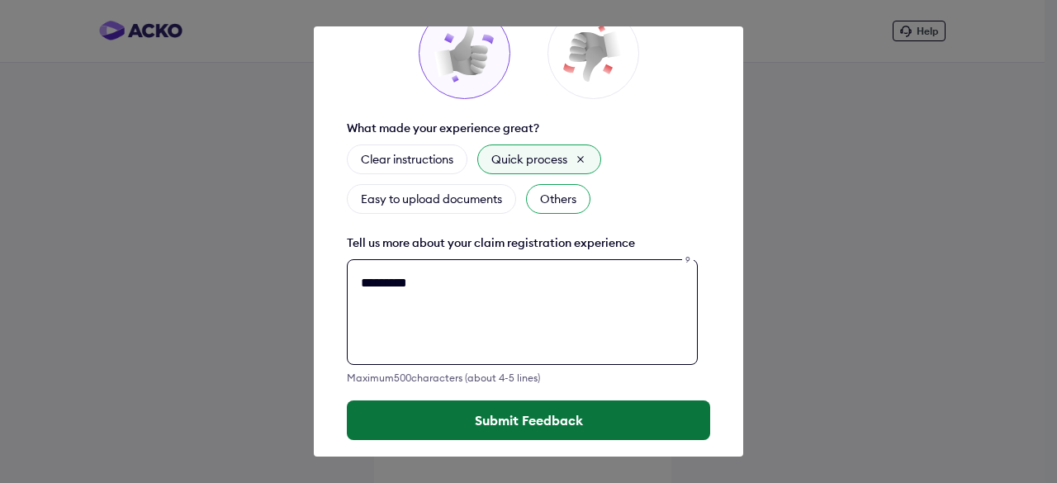
type textarea "*********"
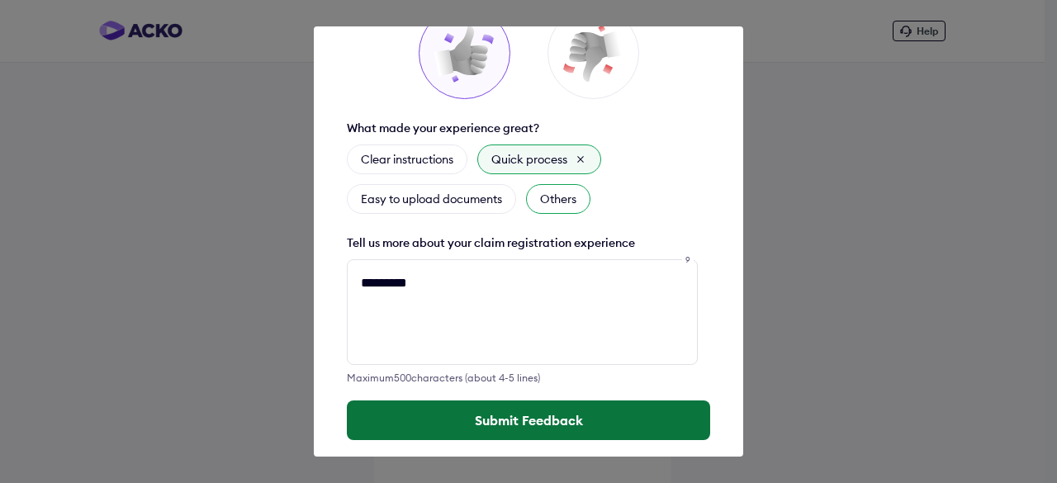
click at [510, 400] on button "Submit Feedback" at bounding box center [528, 420] width 363 height 40
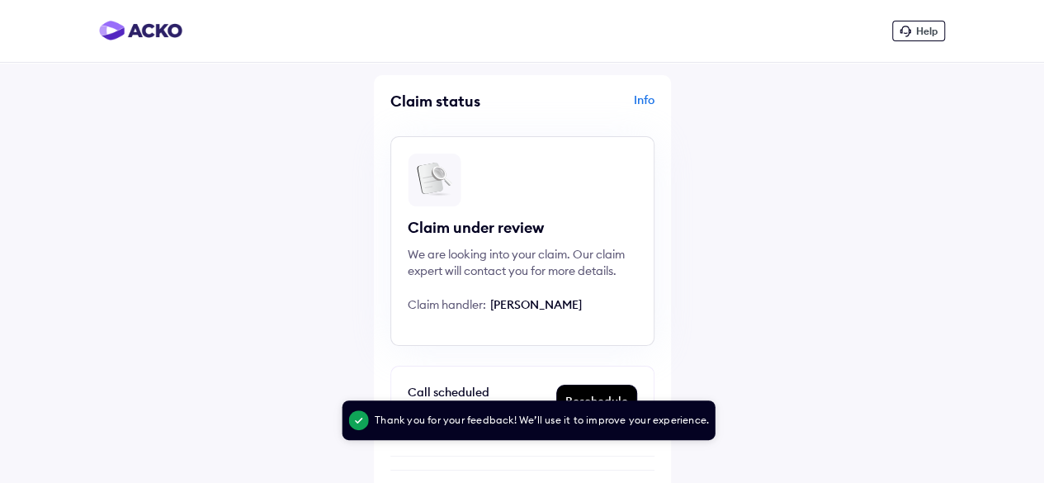
click at [646, 98] on div "Info" at bounding box center [591, 107] width 128 height 31
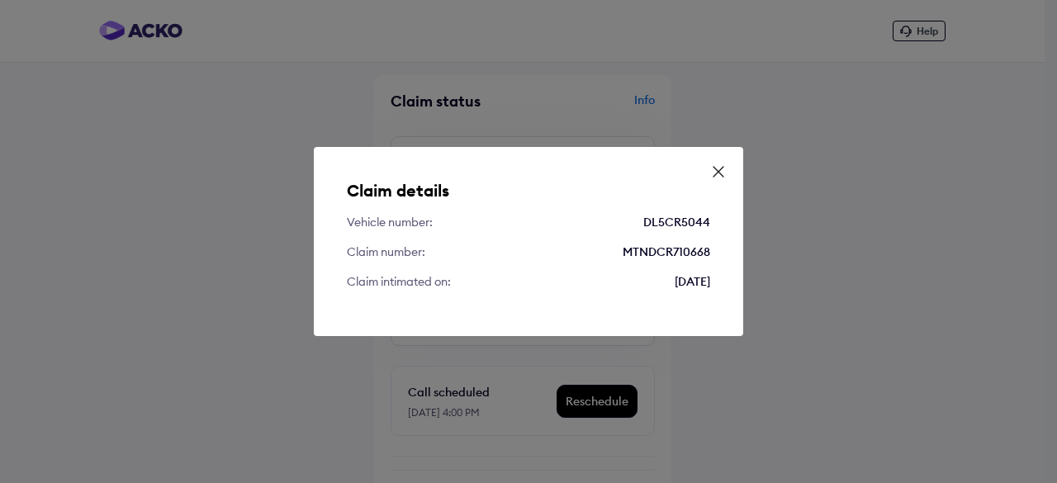
drag, startPoint x: 712, startPoint y: 281, endPoint x: 338, endPoint y: 197, distance: 383.3
click at [338, 197] on div "Claim details Vehicle number: DL5CR5044 Claim number: MTNDCR710668 Claim intima…" at bounding box center [528, 241] width 429 height 189
copy div "Claim details Vehicle number: DL5CR5044 Claim number: MTNDCR710668 Claim intima…"
